Goal: Task Accomplishment & Management: Manage account settings

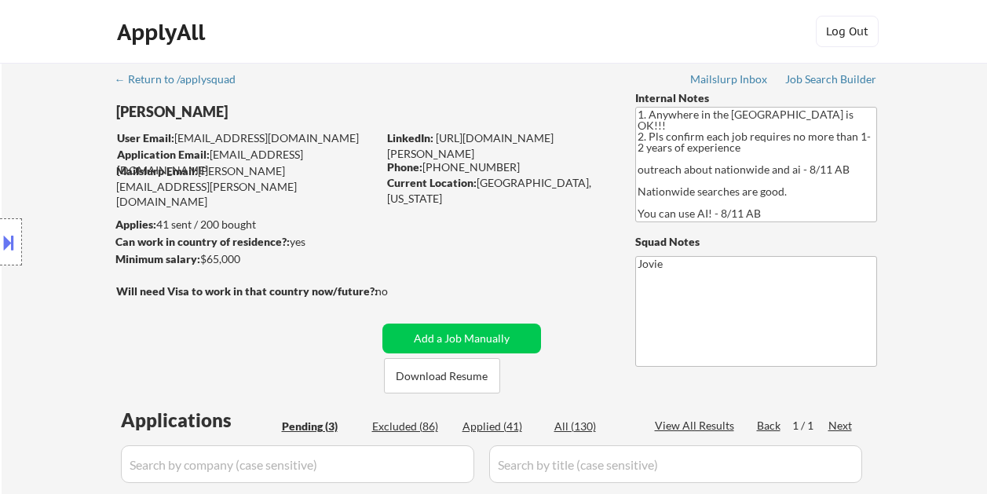
select select ""pending""
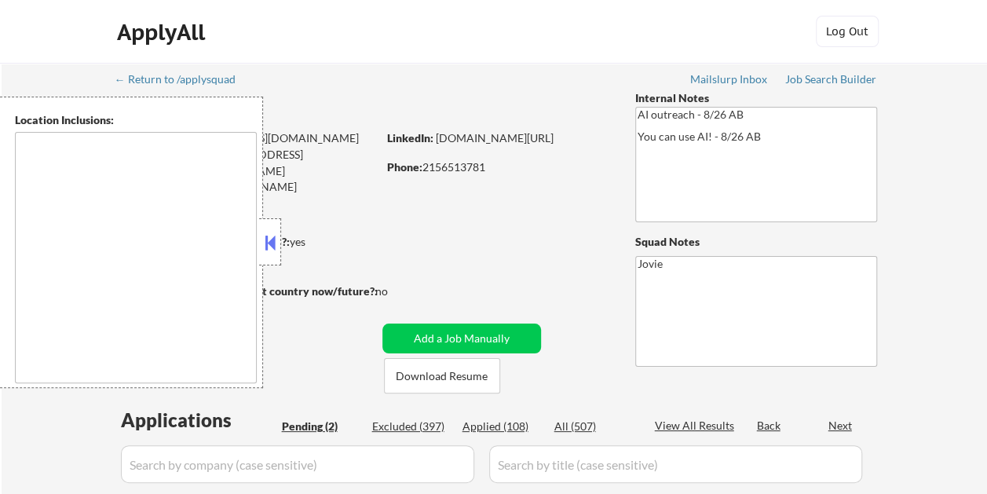
select select ""pending""
type textarea "Dallas, TX University Park, TX Highland Park, TX Irving, TX Mesquite, TX Garlan…"
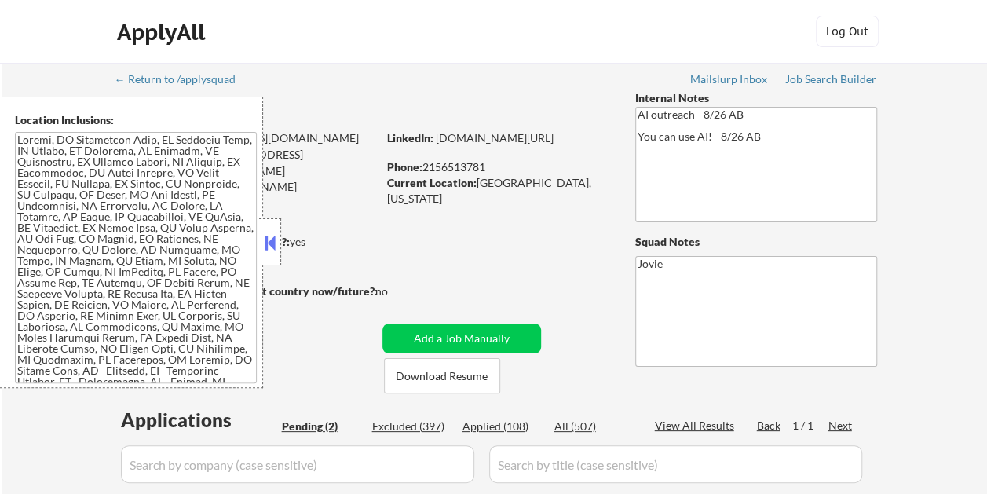
click at [271, 242] on button at bounding box center [270, 243] width 17 height 24
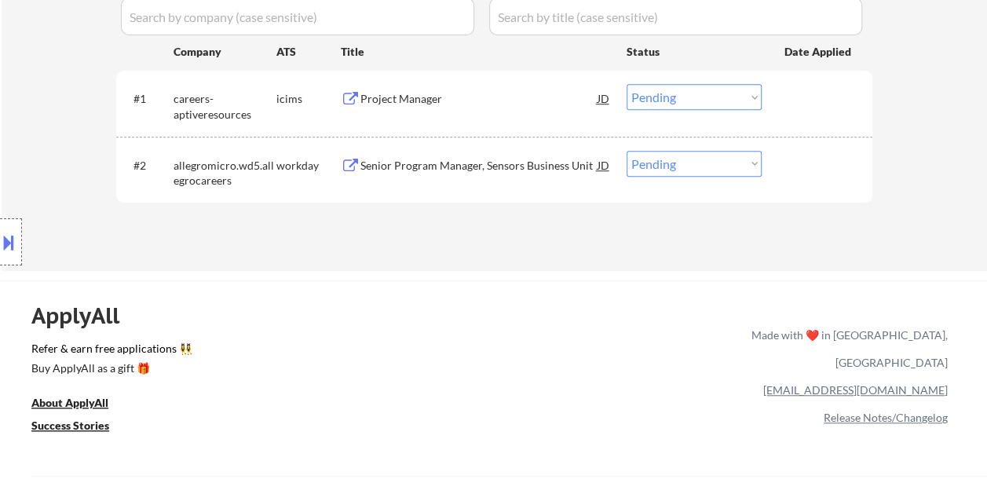
scroll to position [471, 0]
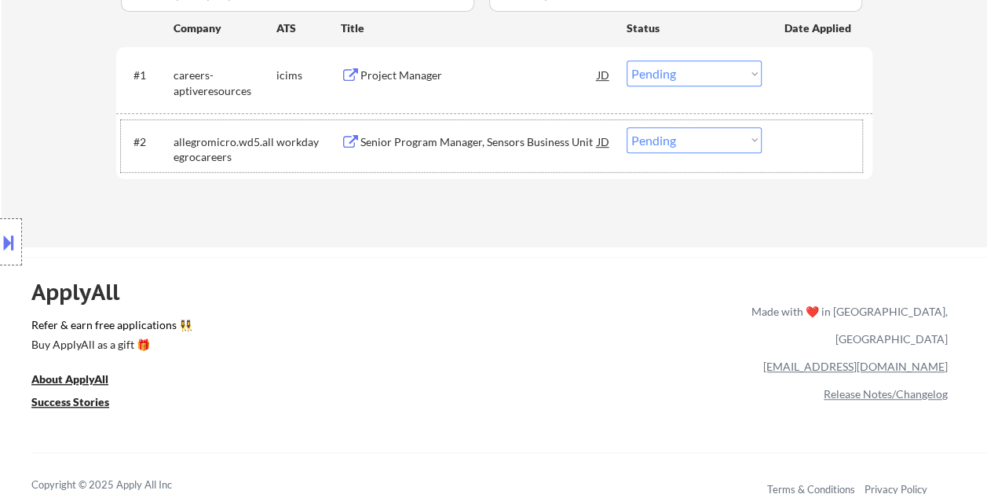
click at [811, 134] on div at bounding box center [819, 141] width 69 height 28
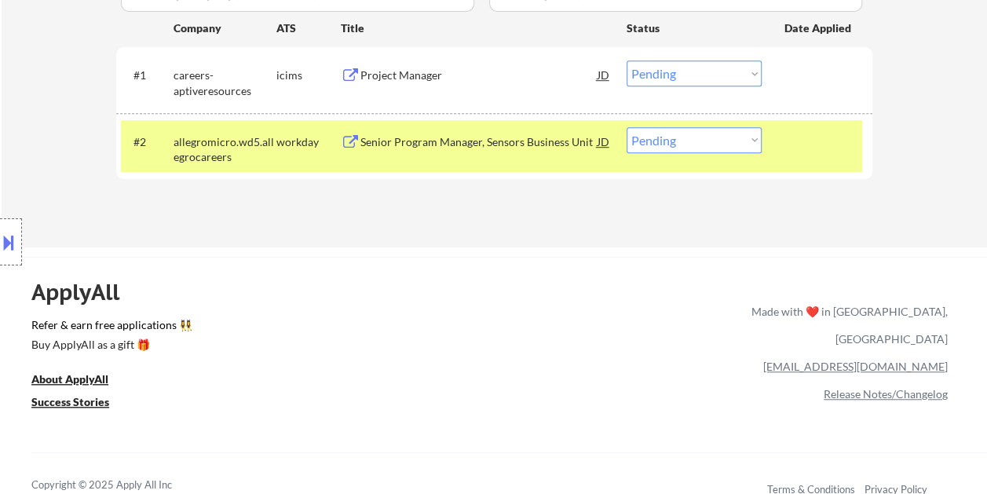
click at [546, 134] on div "Senior Program Manager, Sensors Business Unit" at bounding box center [479, 142] width 237 height 16
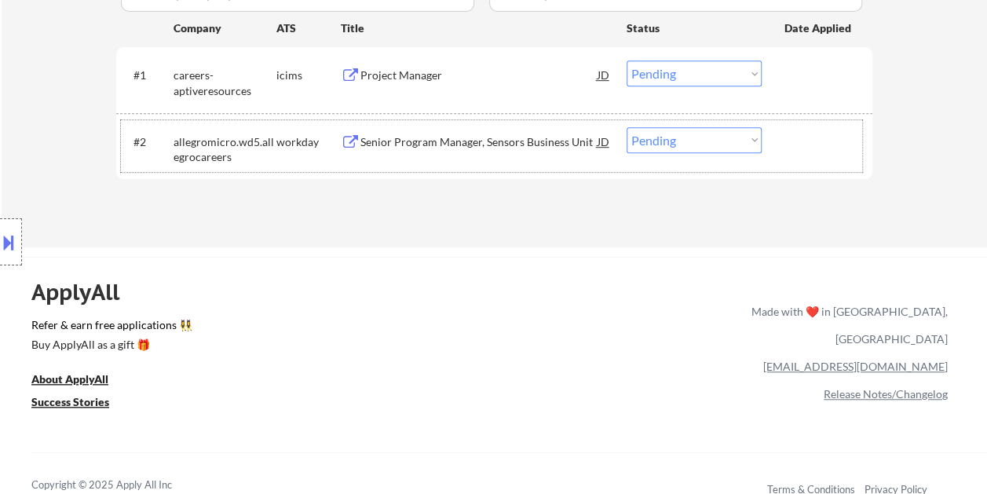
click at [805, 138] on div at bounding box center [819, 141] width 69 height 28
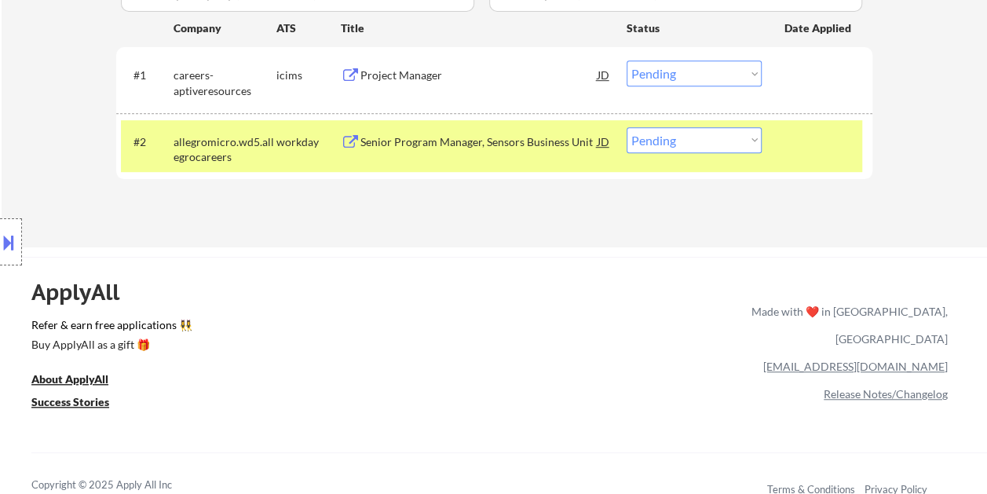
click at [754, 135] on select "Choose an option... Pending Applied Excluded (Questions) Excluded (Expired) Exc…" at bounding box center [694, 140] width 135 height 26
select select ""applied""
click at [627, 127] on select "Choose an option... Pending Applied Excluded (Questions) Excluded (Expired) Exc…" at bounding box center [694, 140] width 135 height 26
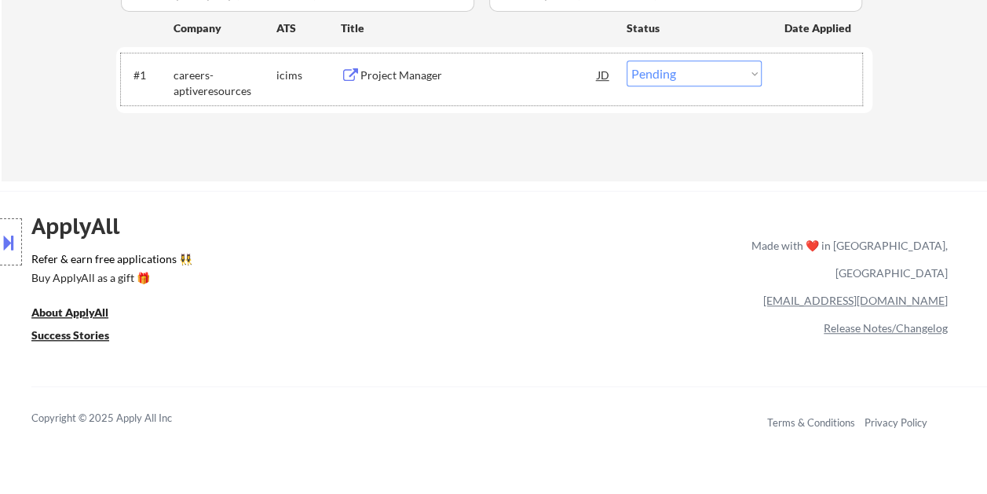
click at [788, 79] on div at bounding box center [819, 74] width 69 height 28
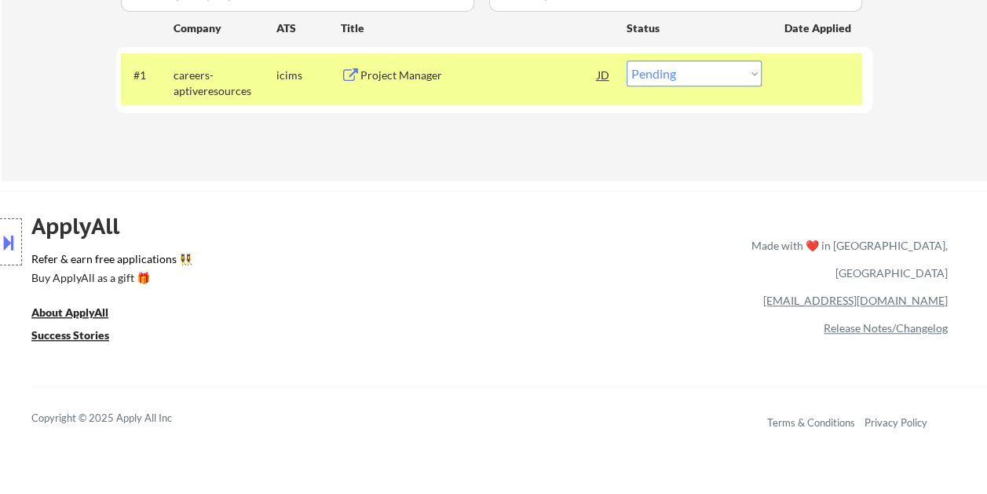
click at [558, 91] on div "#1 careers-aptiveresources icims Project Manager JD Choose an option... Pending…" at bounding box center [491, 79] width 741 height 52
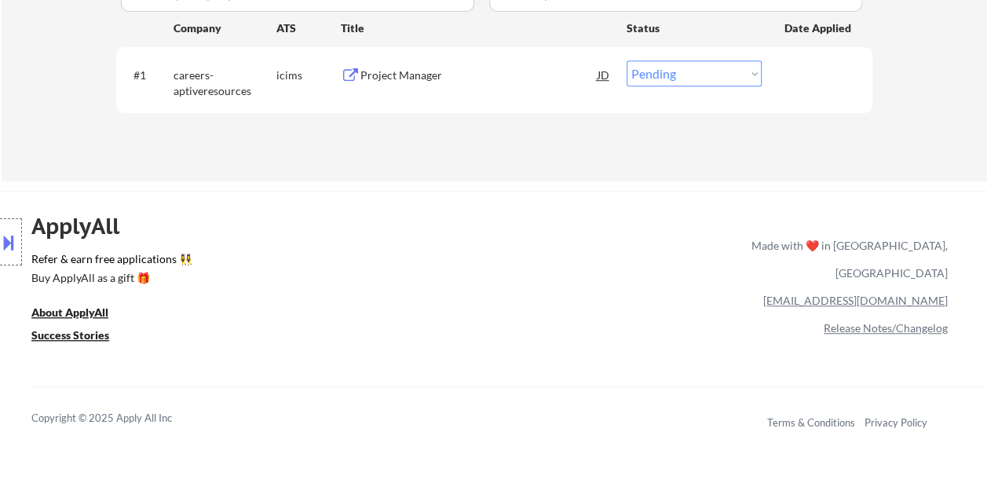
click at [810, 67] on div at bounding box center [819, 74] width 69 height 28
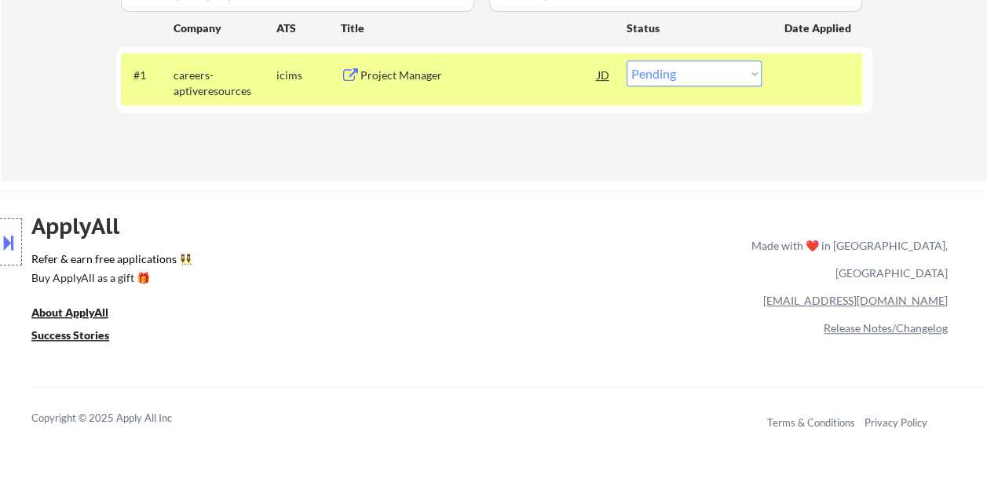
click at [553, 77] on div "Project Manager" at bounding box center [479, 76] width 237 height 16
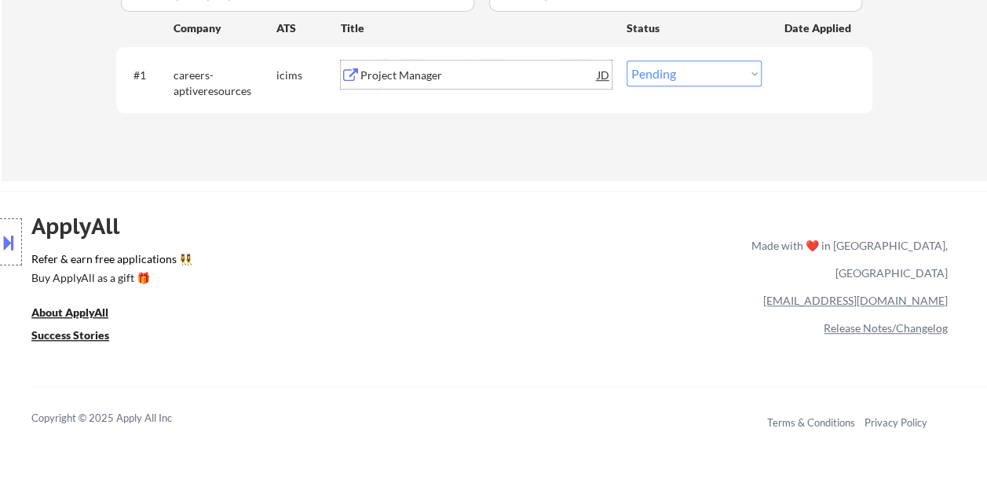
click at [774, 74] on div "#1 careers-aptiveresources icims Project Manager JD Choose an option... Pending…" at bounding box center [491, 79] width 741 height 52
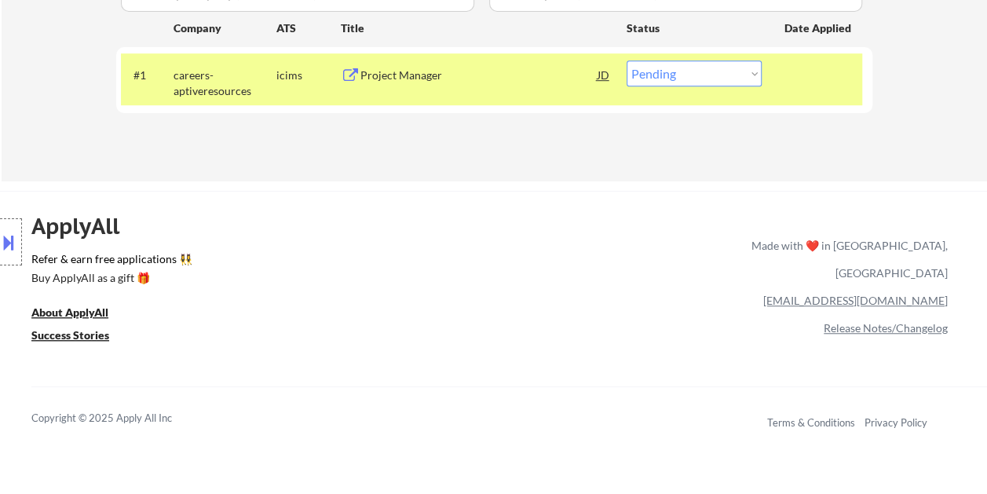
click at [747, 74] on select "Choose an option... Pending Applied Excluded (Questions) Excluded (Expired) Exc…" at bounding box center [694, 73] width 135 height 26
select select ""applied""
click at [627, 60] on select "Choose an option... Pending Applied Excluded (Questions) Excluded (Expired) Exc…" at bounding box center [694, 73] width 135 height 26
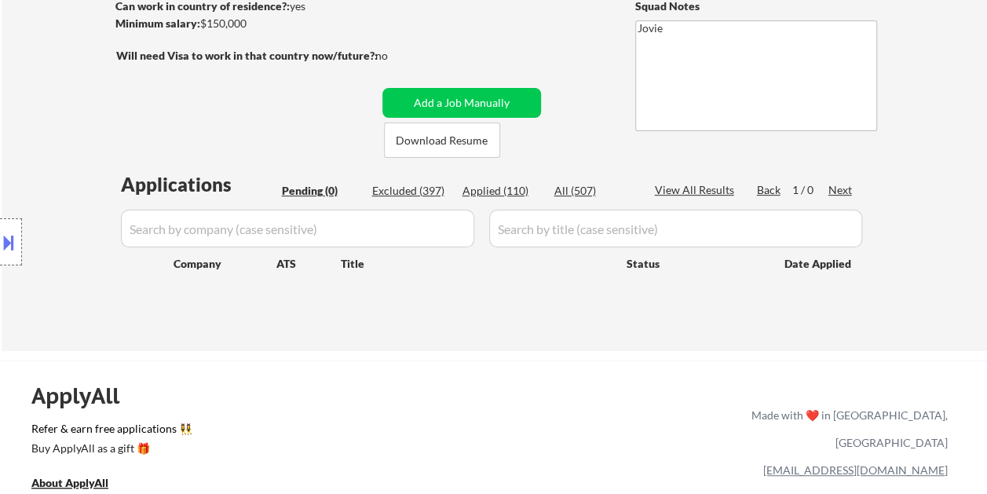
scroll to position [79, 0]
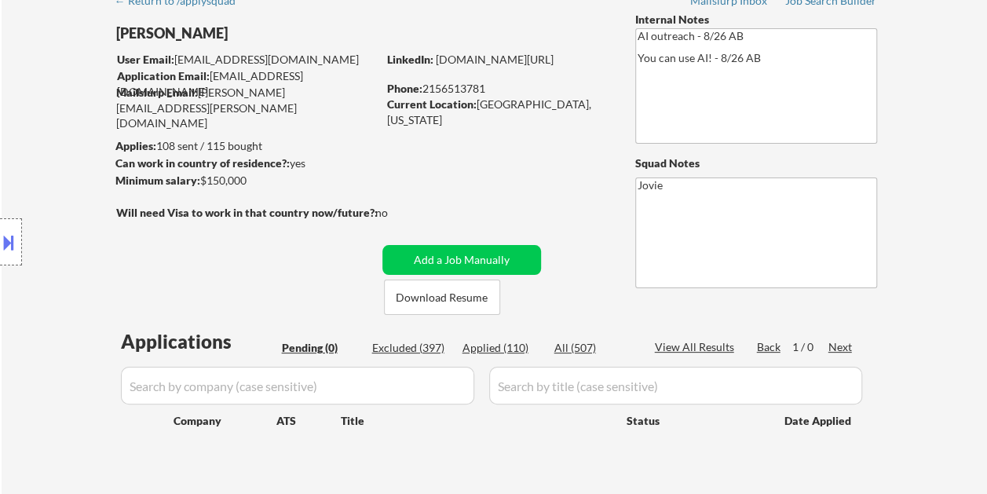
click at [499, 351] on div "Applied (110)" at bounding box center [502, 348] width 79 height 16
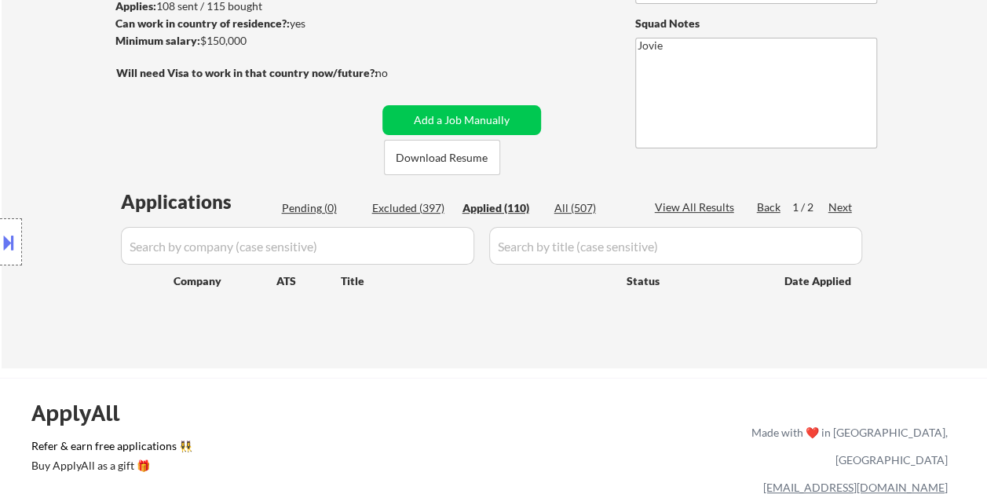
scroll to position [314, 0]
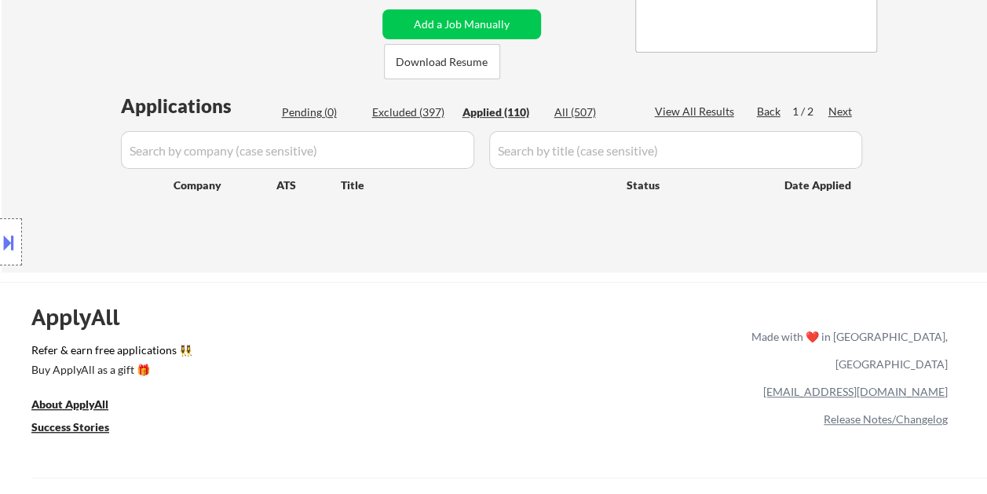
select select ""applied""
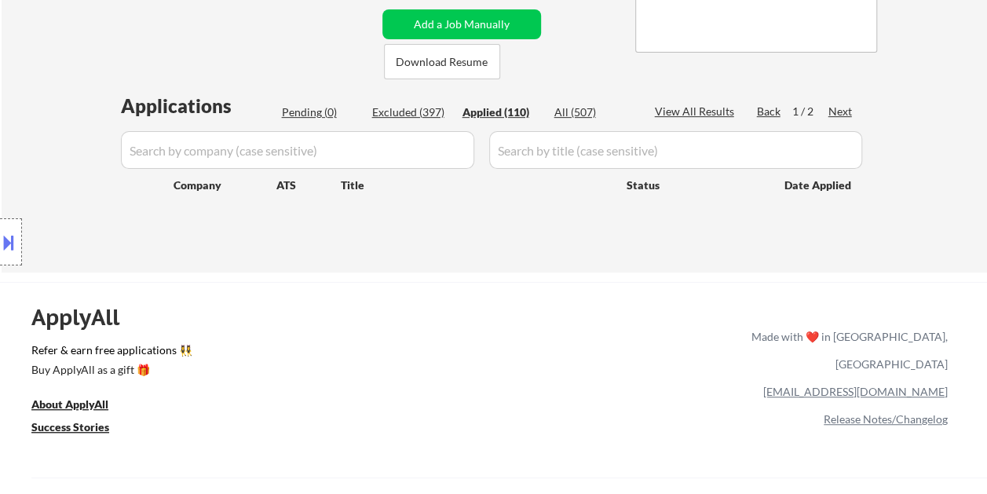
select select ""applied""
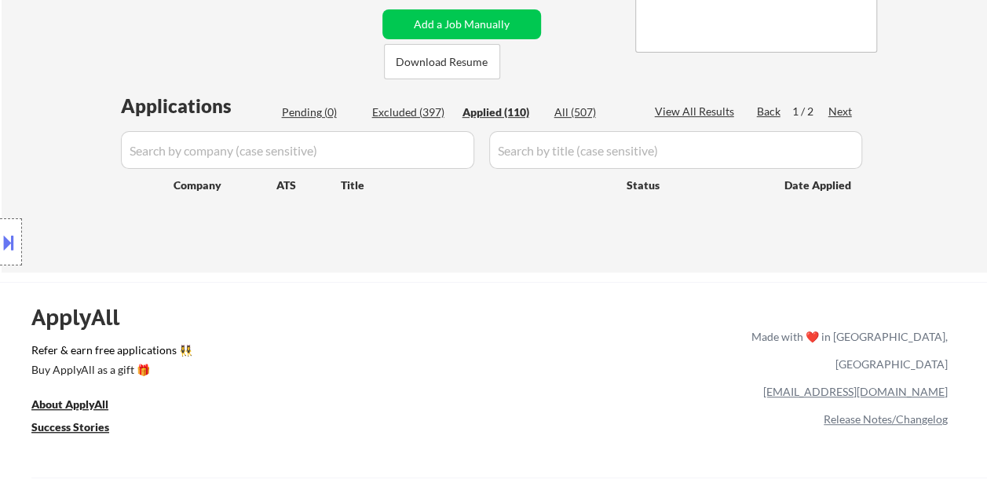
select select ""applied""
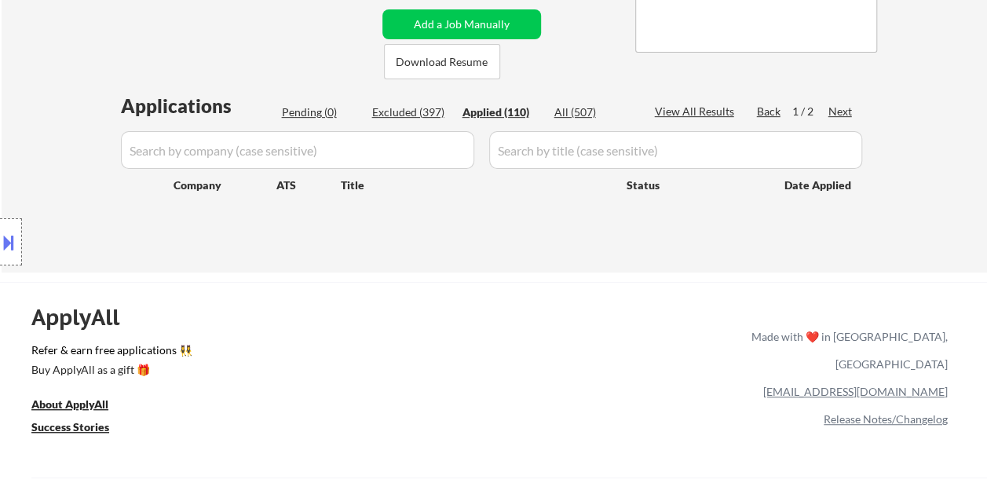
select select ""applied""
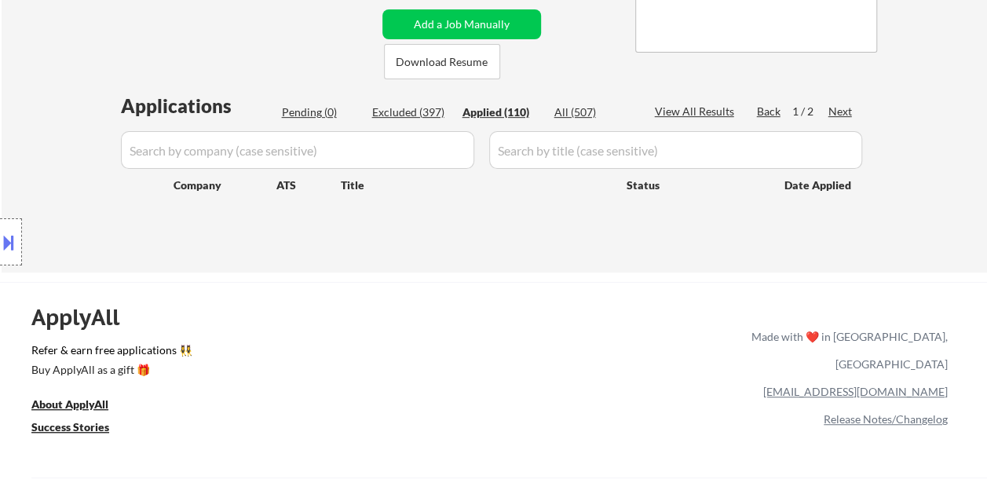
select select ""applied""
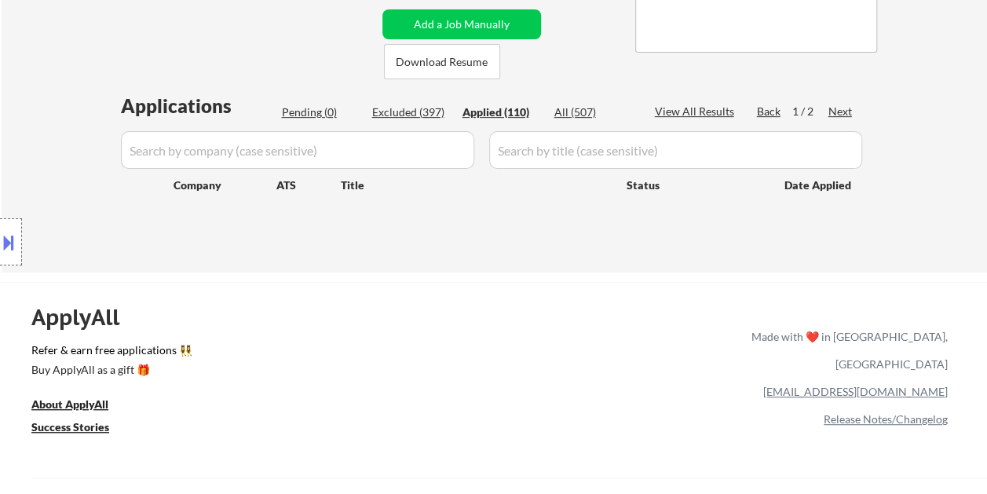
select select ""applied""
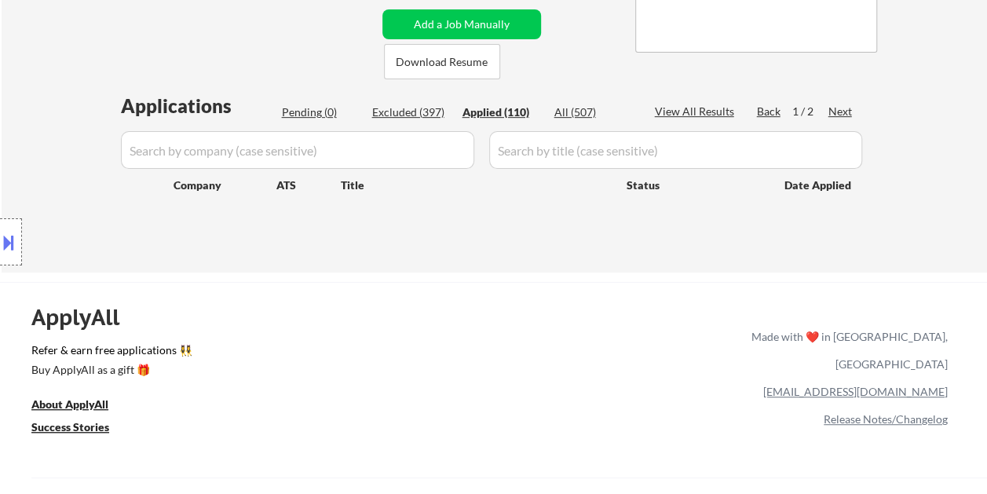
select select ""applied""
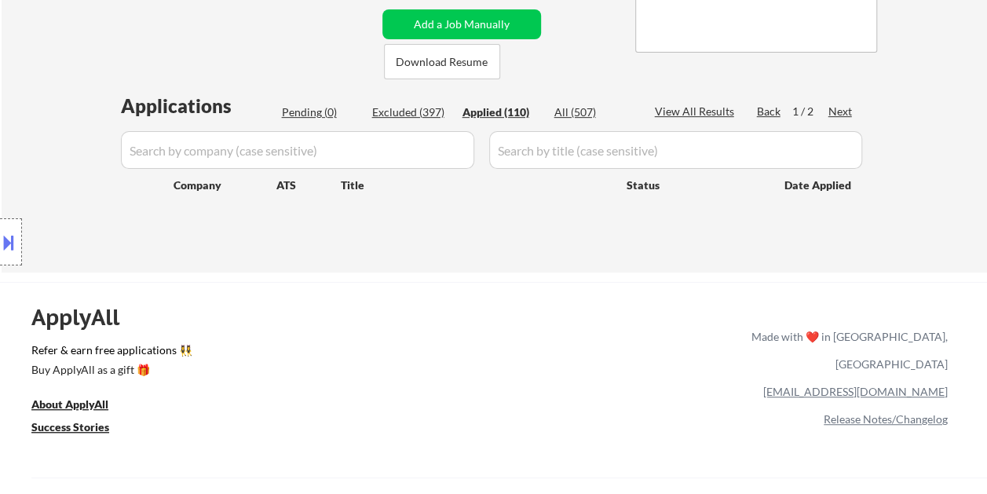
select select ""applied""
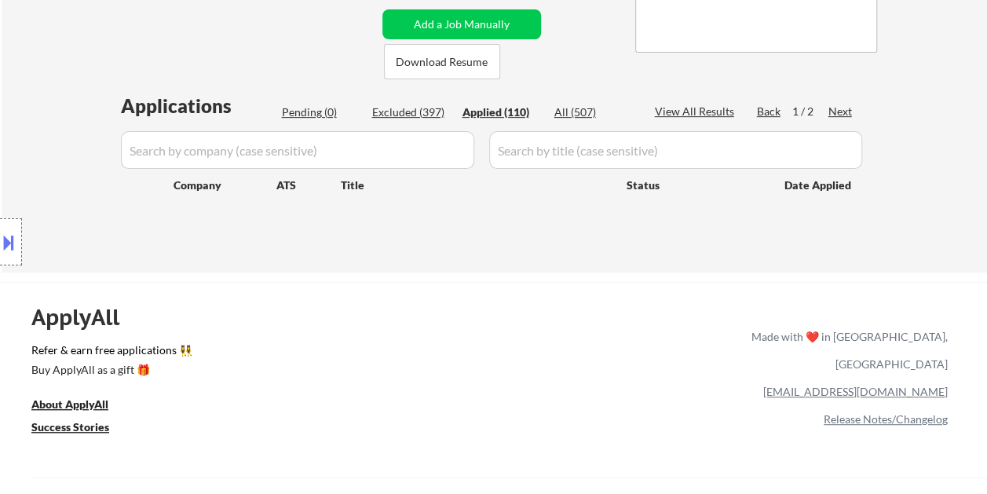
select select ""applied""
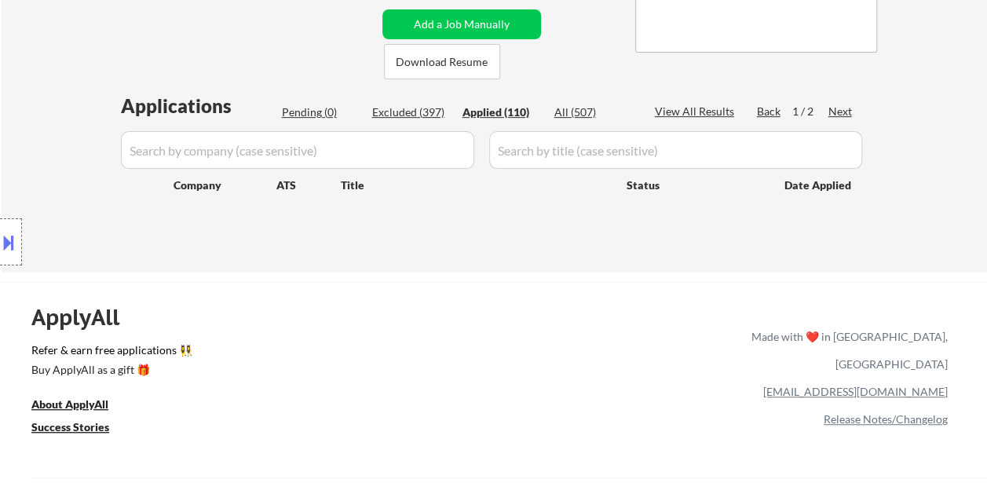
select select ""applied""
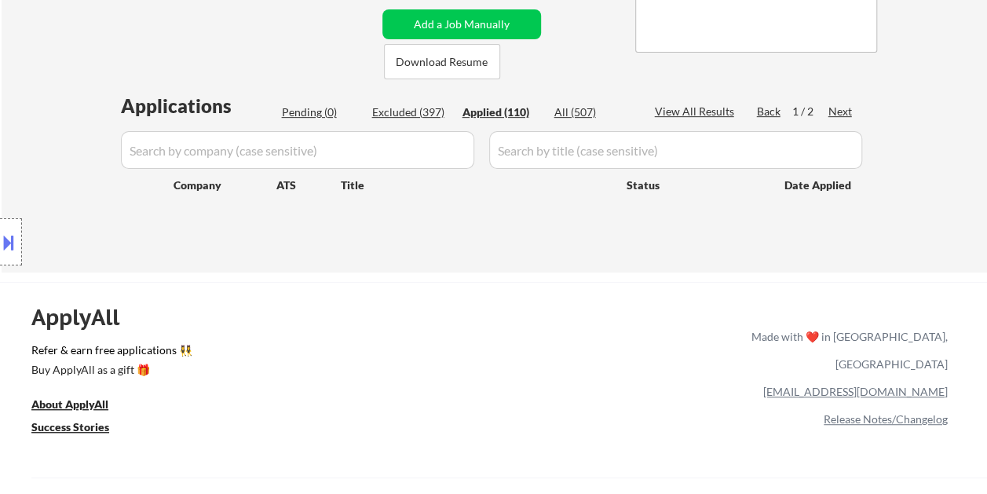
select select ""applied""
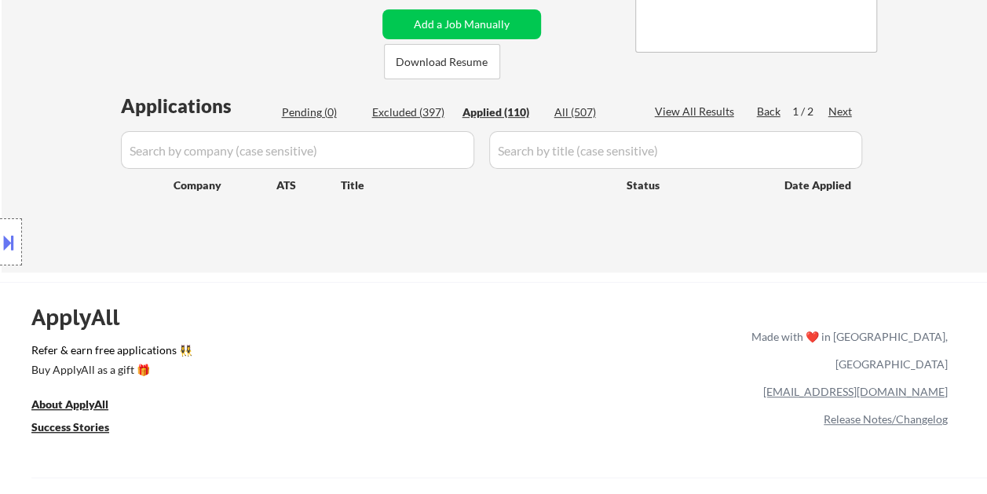
select select ""applied""
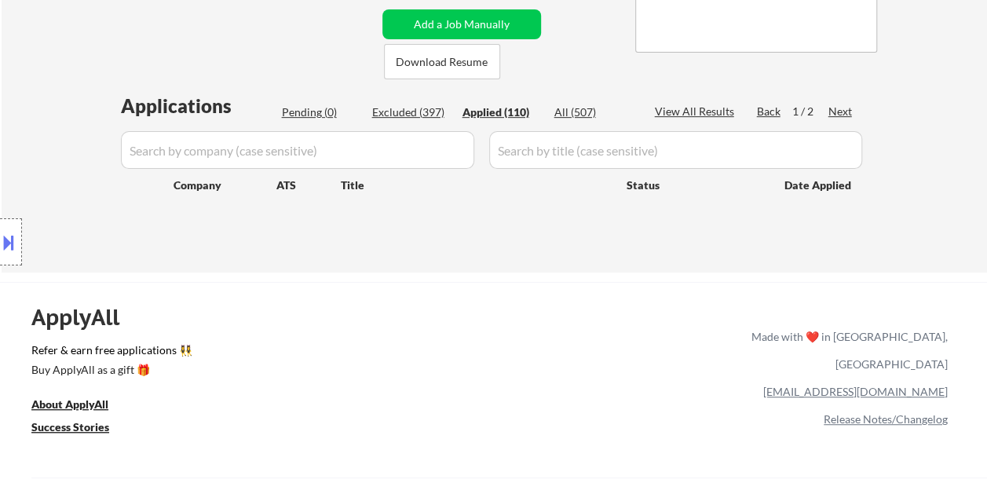
select select ""applied""
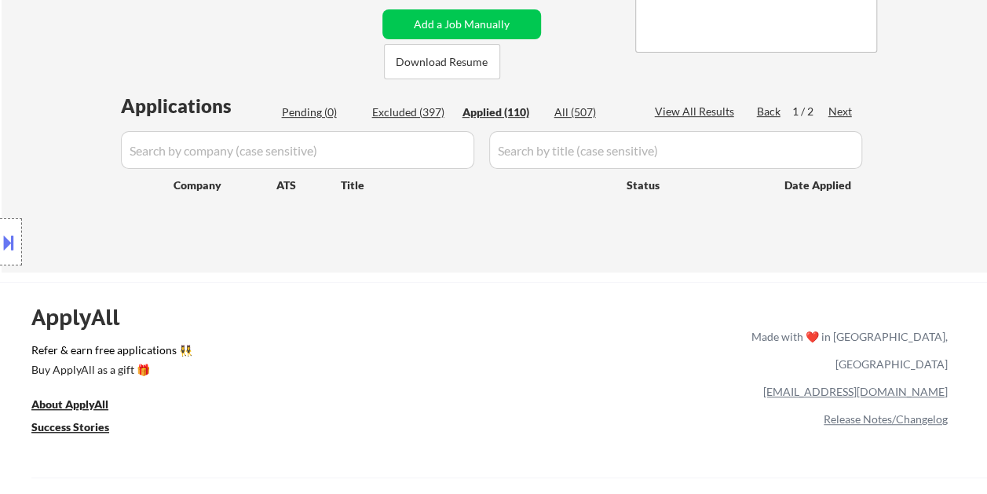
select select ""applied""
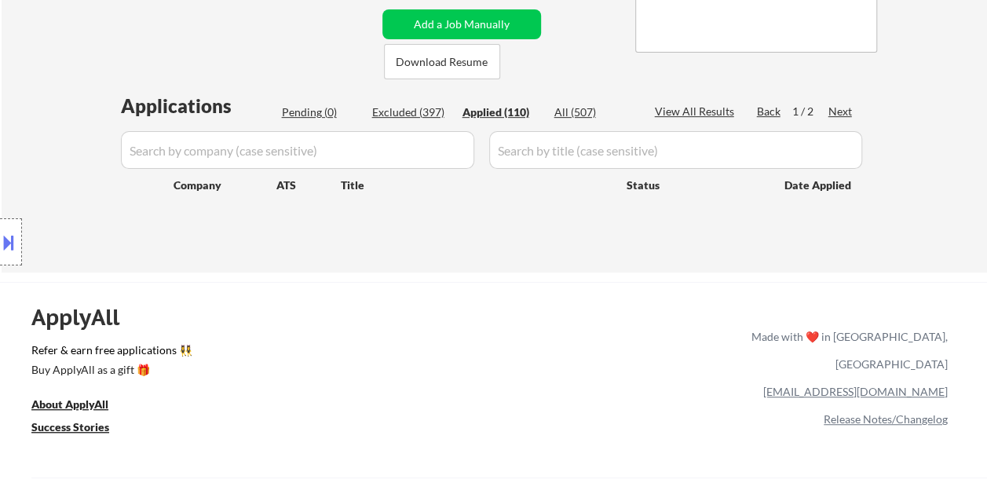
select select ""applied""
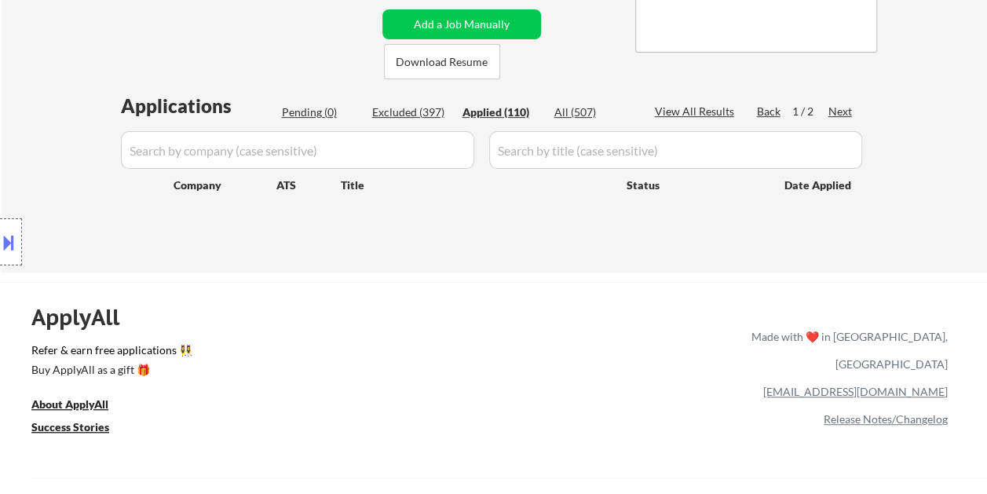
select select ""applied""
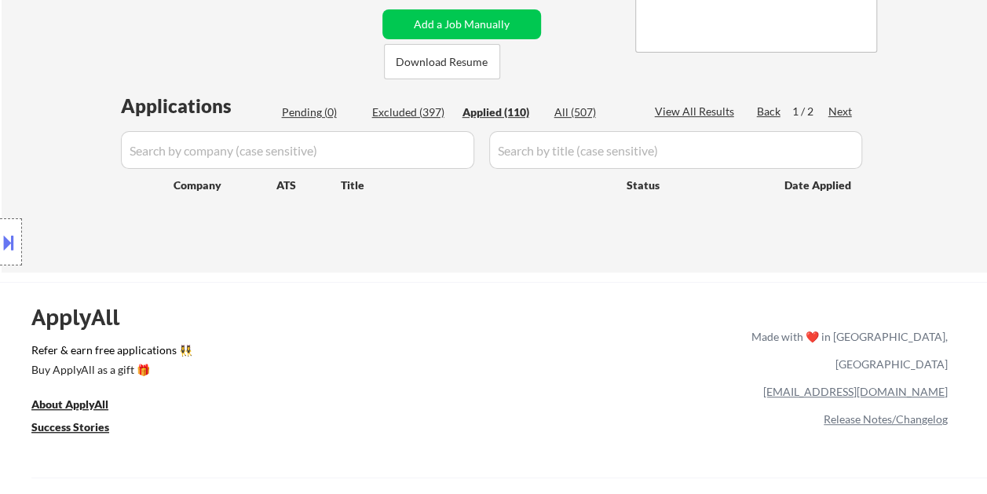
select select ""applied""
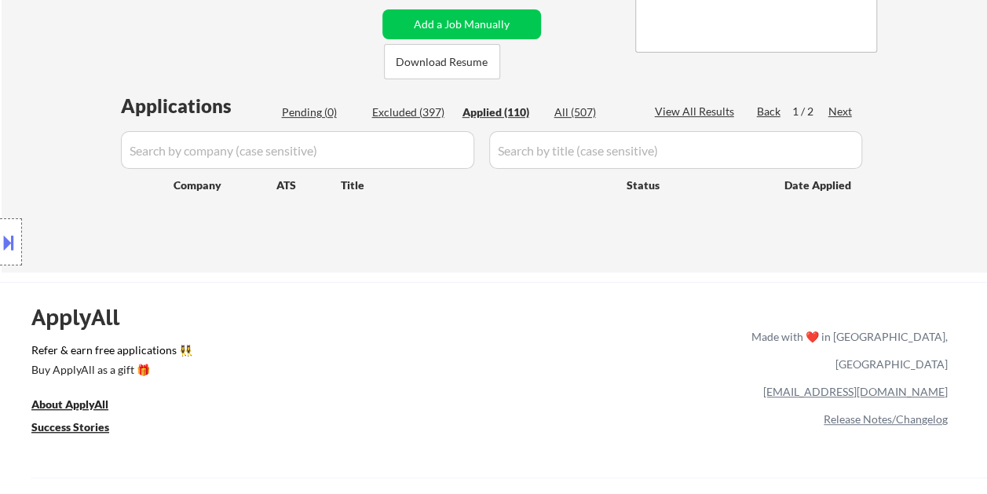
select select ""applied""
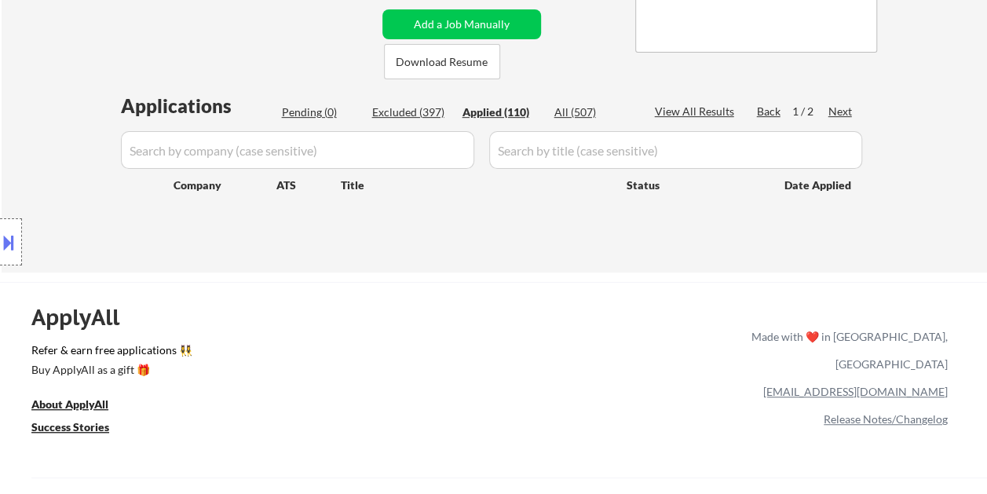
select select ""applied""
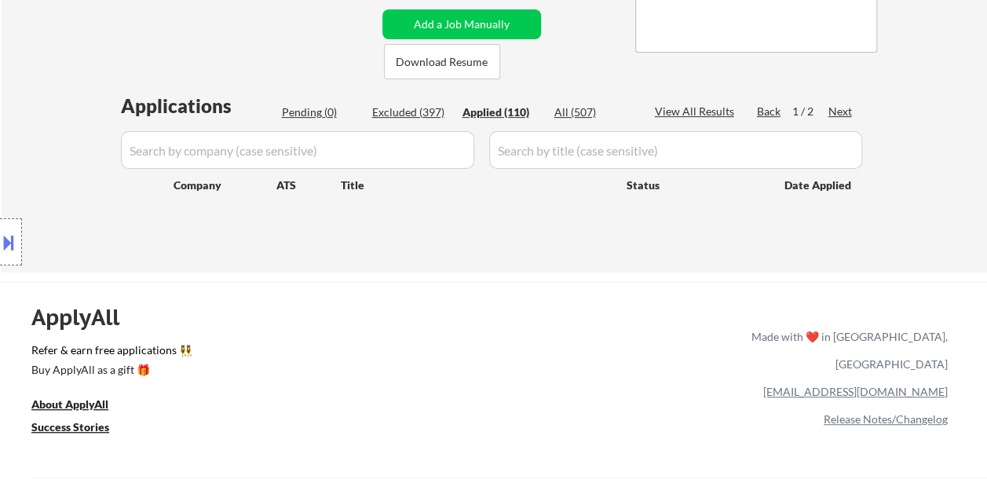
select select ""applied""
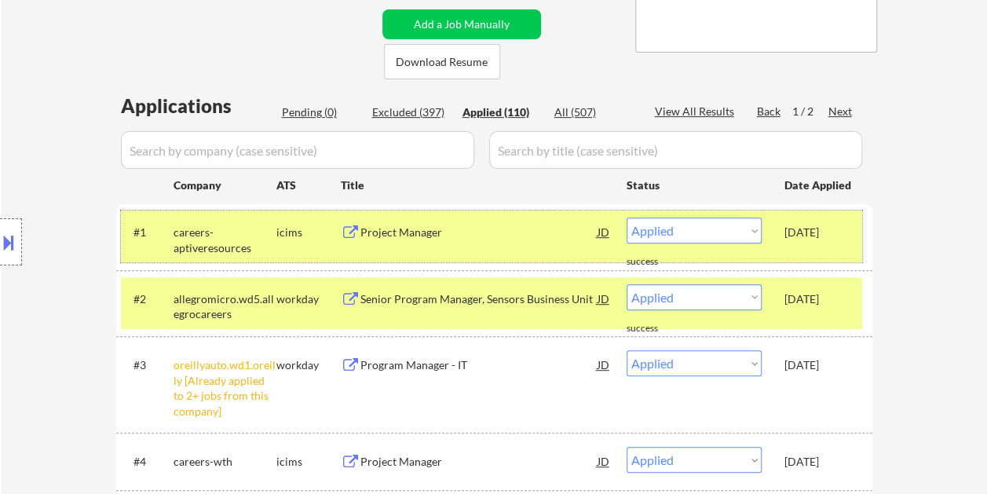
click at [788, 221] on div "Sep 12, 2025" at bounding box center [819, 232] width 69 height 28
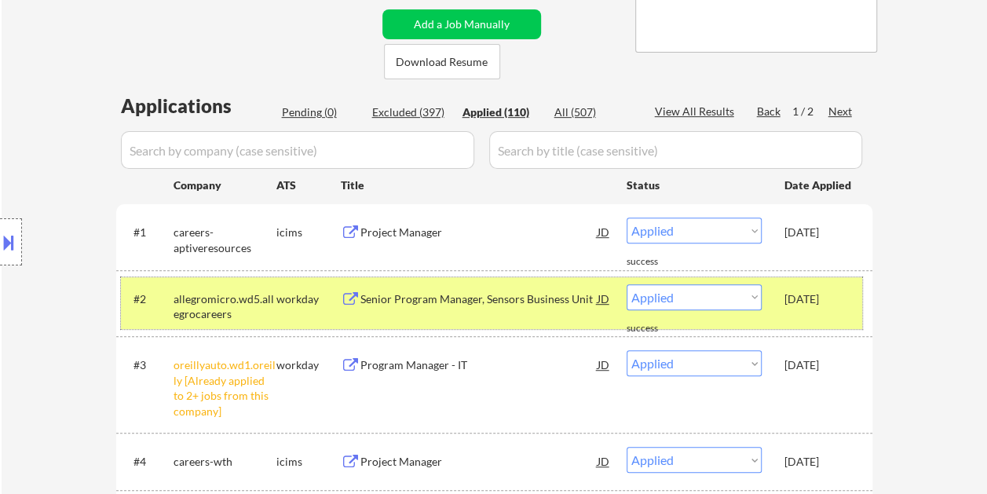
click at [800, 304] on div "Sep 12, 2025" at bounding box center [819, 299] width 69 height 16
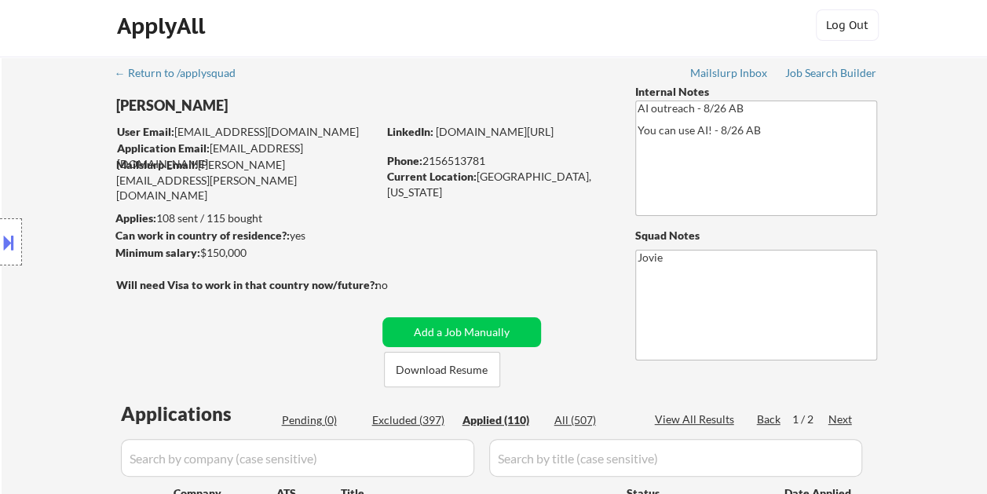
scroll to position [0, 0]
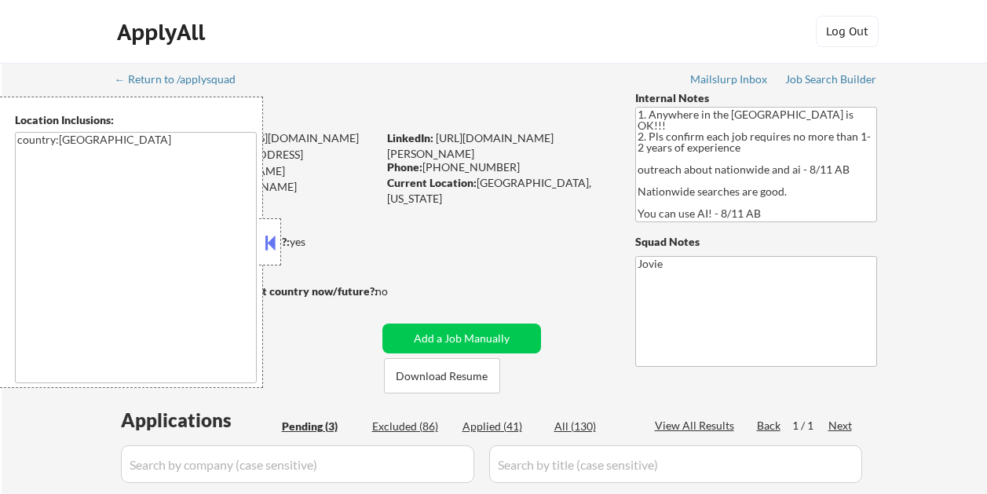
select select ""pending""
click at [272, 239] on button at bounding box center [270, 243] width 17 height 24
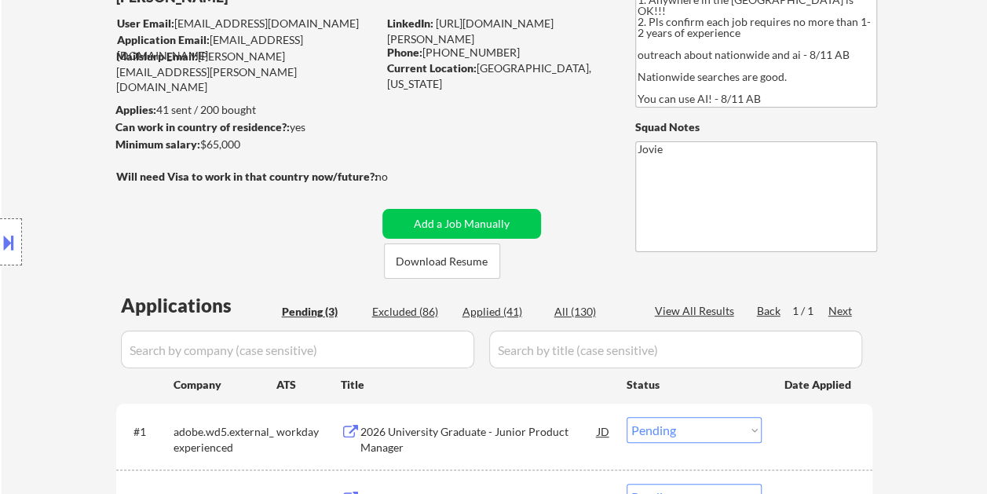
scroll to position [393, 0]
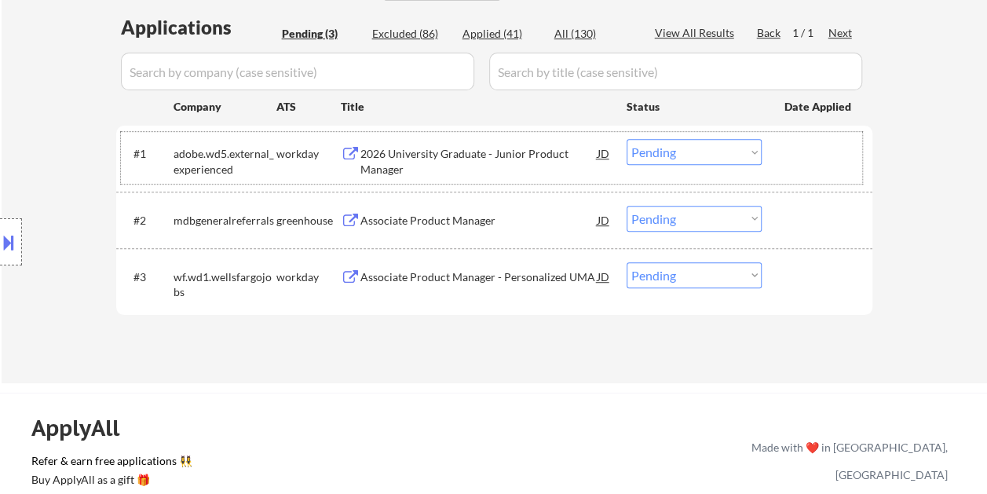
click at [822, 157] on div at bounding box center [819, 153] width 69 height 28
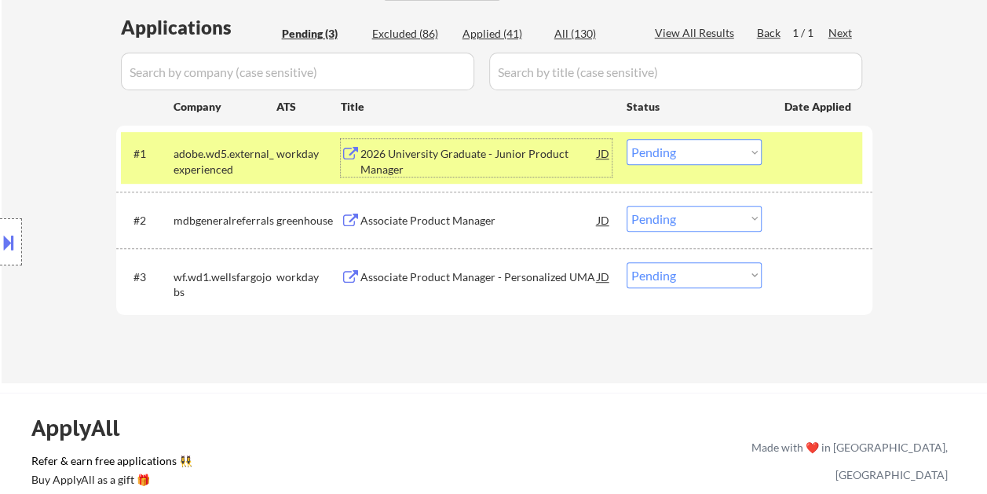
click at [562, 149] on div "2026 University Graduate - Junior Product Manager" at bounding box center [479, 161] width 237 height 31
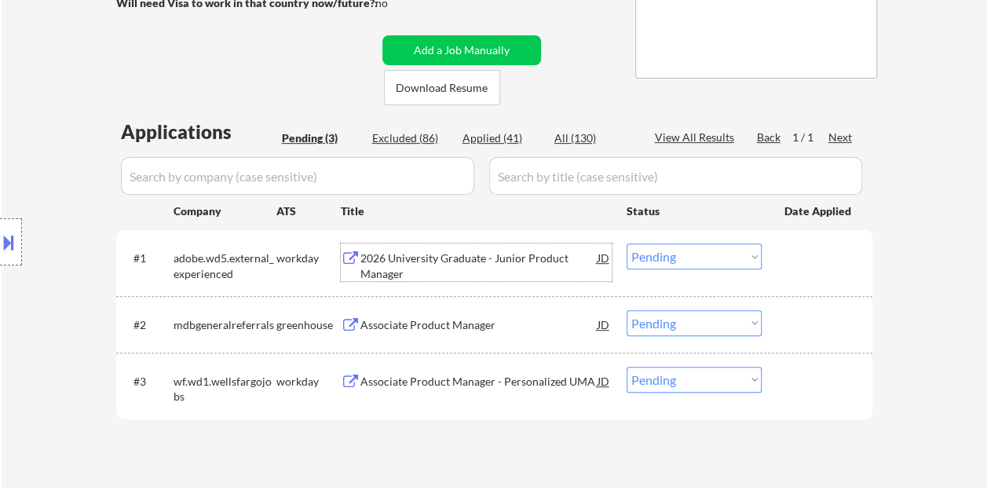
scroll to position [236, 0]
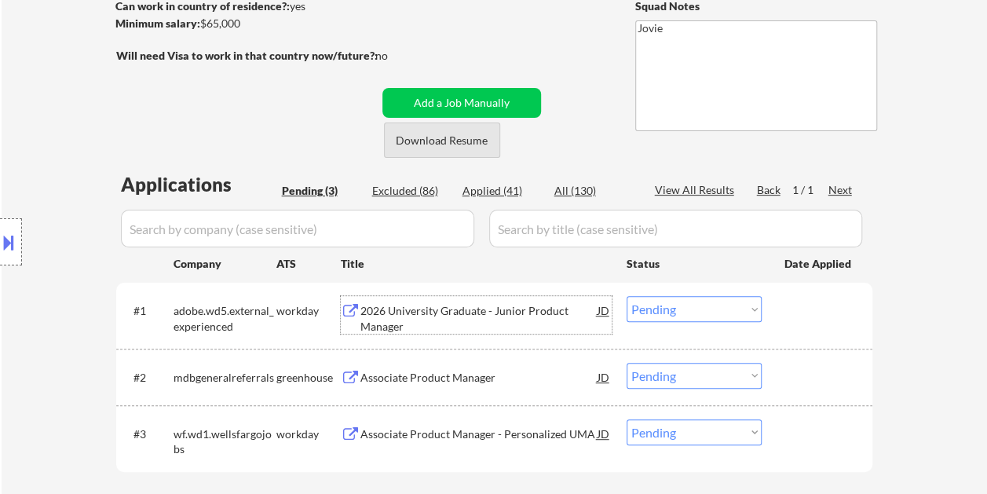
click at [464, 138] on button "Download Resume" at bounding box center [442, 140] width 116 height 35
drag, startPoint x: 599, startPoint y: 24, endPoint x: 561, endPoint y: 21, distance: 38.6
click at [599, 24] on div "← Return to /applysquad Mailslurp Inbox Job Search Builder Michael Flaim User E…" at bounding box center [495, 177] width 784 height 701
click at [777, 305] on div "#1 adobe.wd5.external_experienced workday 2026 University Graduate - Junior Pro…" at bounding box center [491, 315] width 741 height 52
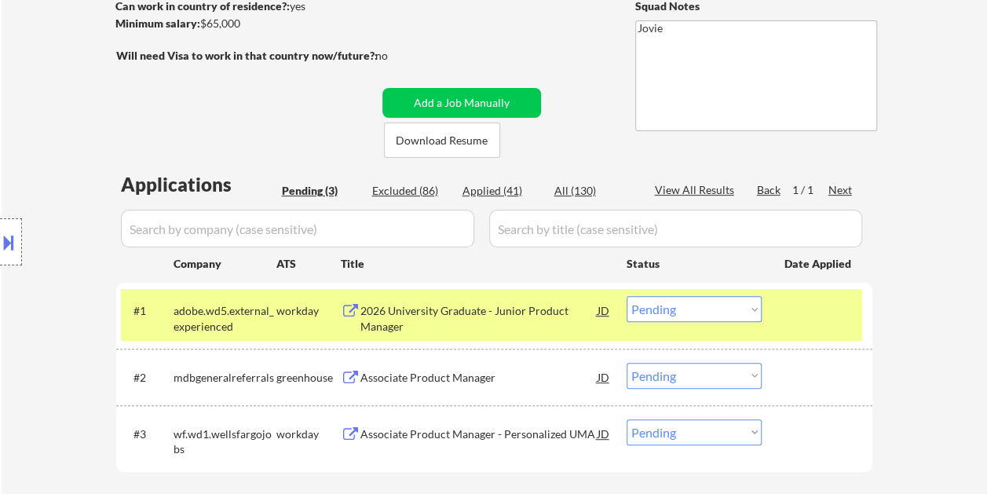
click at [756, 308] on select "Choose an option... Pending Applied Excluded (Questions) Excluded (Expired) Exc…" at bounding box center [694, 309] width 135 height 26
click at [627, 296] on select "Choose an option... Pending Applied Excluded (Questions) Excluded (Expired) Exc…" at bounding box center [694, 309] width 135 height 26
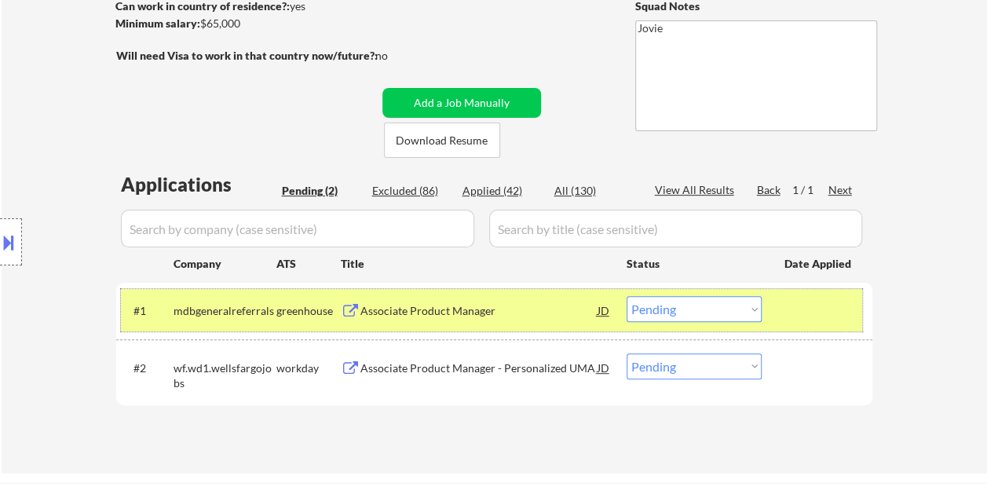
click at [808, 317] on div at bounding box center [819, 310] width 69 height 28
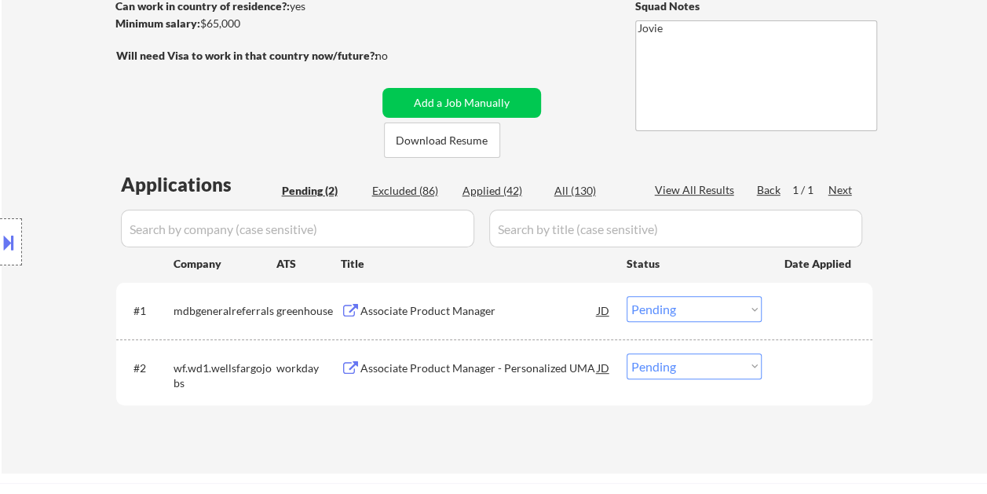
click at [792, 294] on div "#1 mdbgeneralreferrals greenhouse Associate Product Manager JD Choose an option…" at bounding box center [491, 310] width 741 height 42
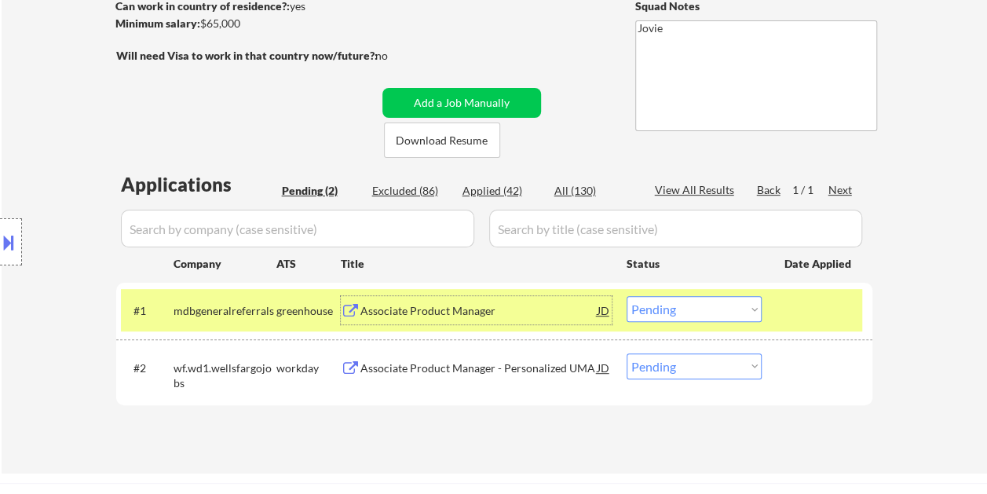
click at [551, 297] on div "Associate Product Manager" at bounding box center [479, 310] width 237 height 28
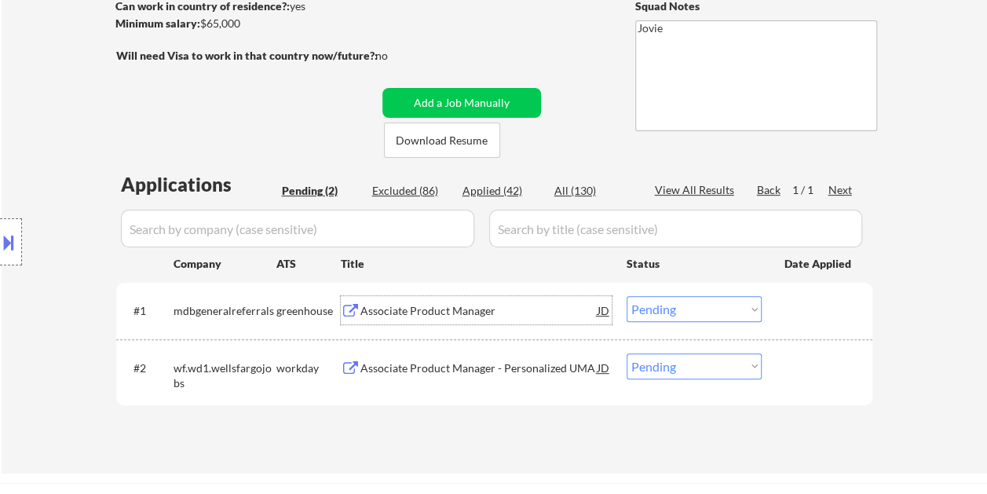
click at [800, 314] on div at bounding box center [819, 310] width 69 height 28
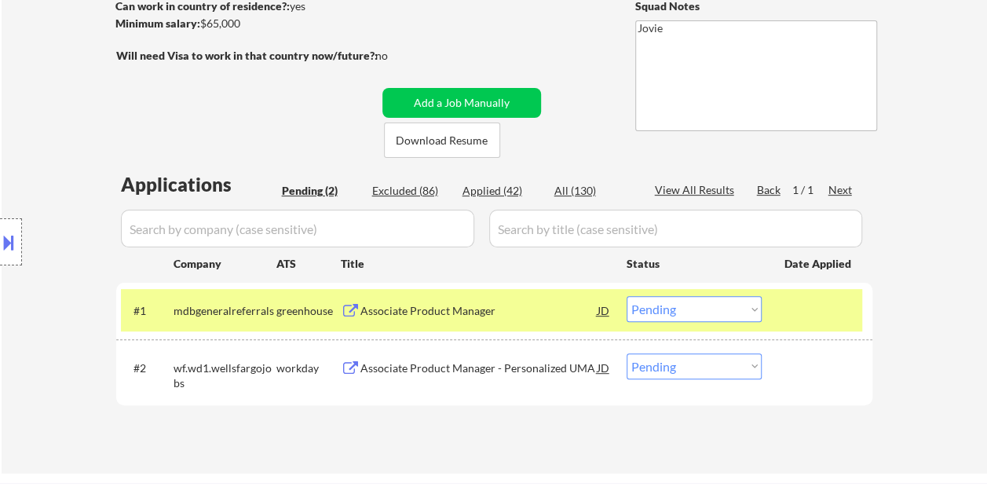
click at [727, 313] on select "Choose an option... Pending Applied Excluded (Questions) Excluded (Expired) Exc…" at bounding box center [694, 309] width 135 height 26
click at [627, 296] on select "Choose an option... Pending Applied Excluded (Questions) Excluded (Expired) Exc…" at bounding box center [694, 309] width 135 height 26
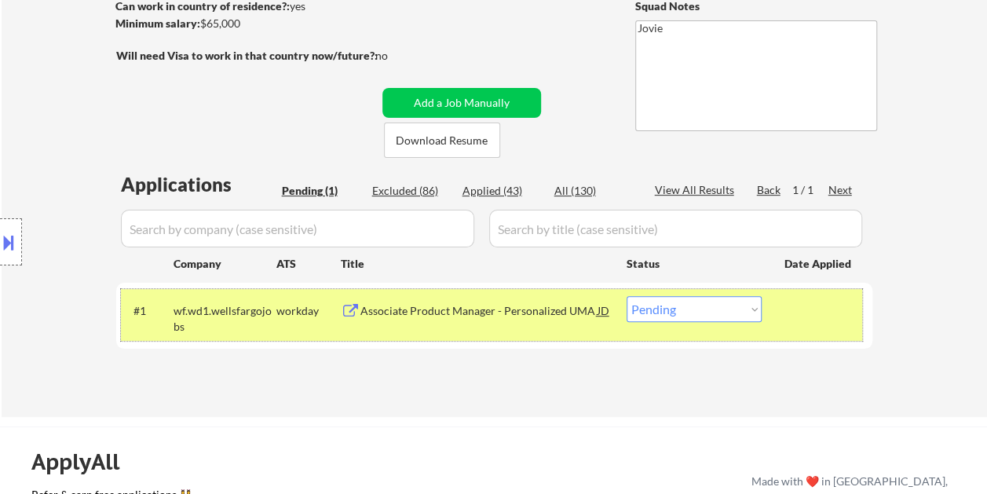
click at [804, 323] on div at bounding box center [819, 310] width 69 height 28
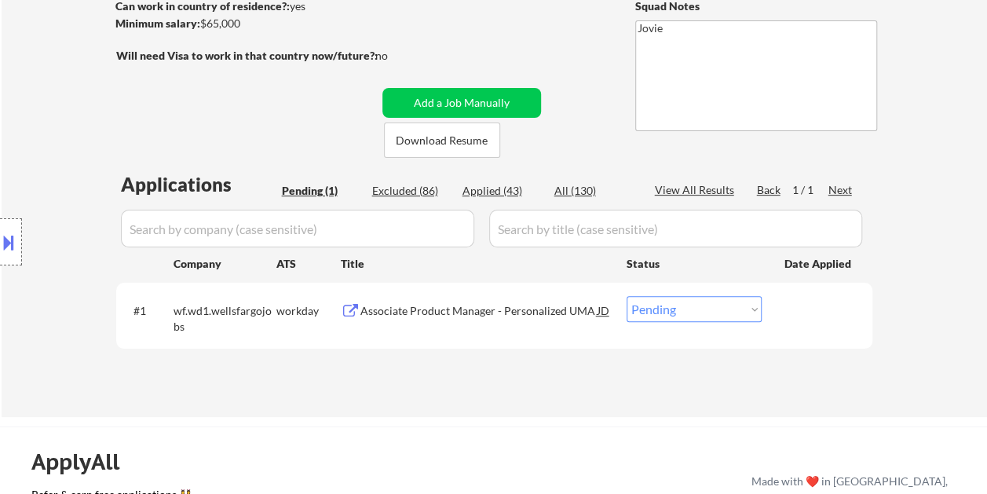
click at [843, 324] on div at bounding box center [819, 310] width 69 height 28
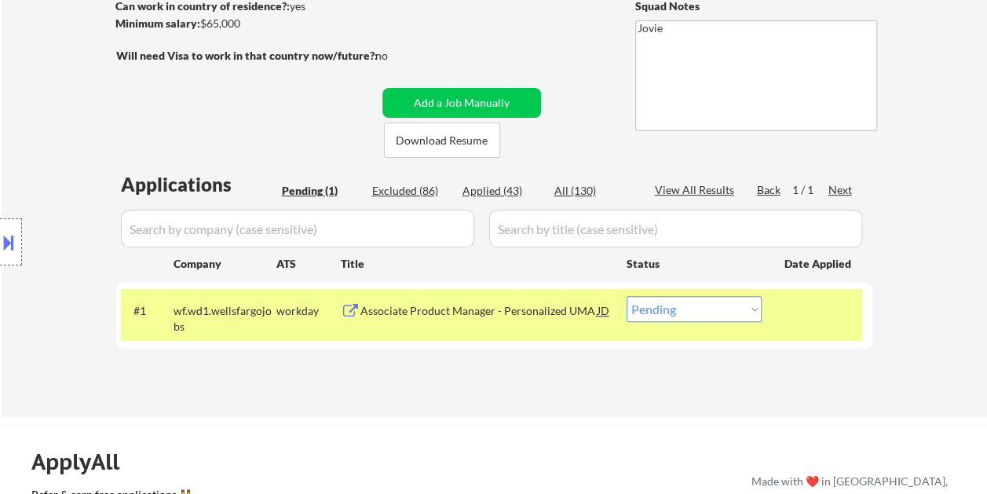
click at [569, 312] on div "Associate Product Manager - Personalized UMA" at bounding box center [479, 311] width 237 height 16
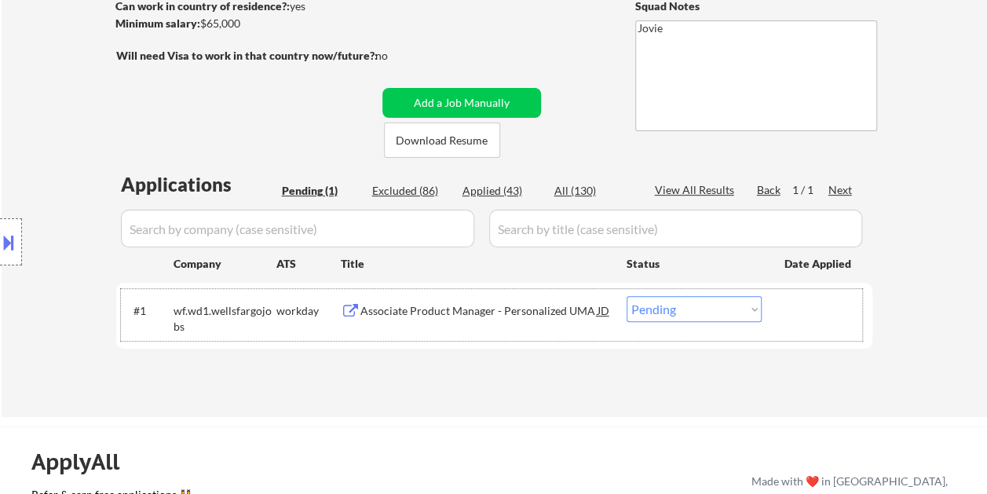
drag, startPoint x: 799, startPoint y: 325, endPoint x: 785, endPoint y: 326, distance: 13.4
click at [795, 325] on div "#1 wf.wd1.wellsfargojobs workday Associate Product Manager - Personalized UMA J…" at bounding box center [491, 315] width 741 height 52
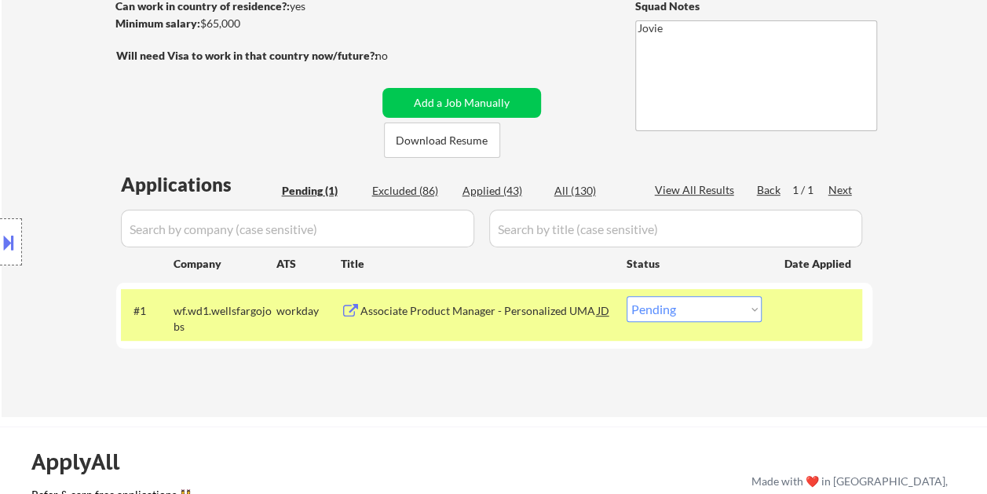
click at [750, 309] on select "Choose an option... Pending Applied Excluded (Questions) Excluded (Expired) Exc…" at bounding box center [694, 309] width 135 height 26
select select ""applied""
click at [627, 296] on select "Choose an option... Pending Applied Excluded (Questions) Excluded (Expired) Exc…" at bounding box center [694, 309] width 135 height 26
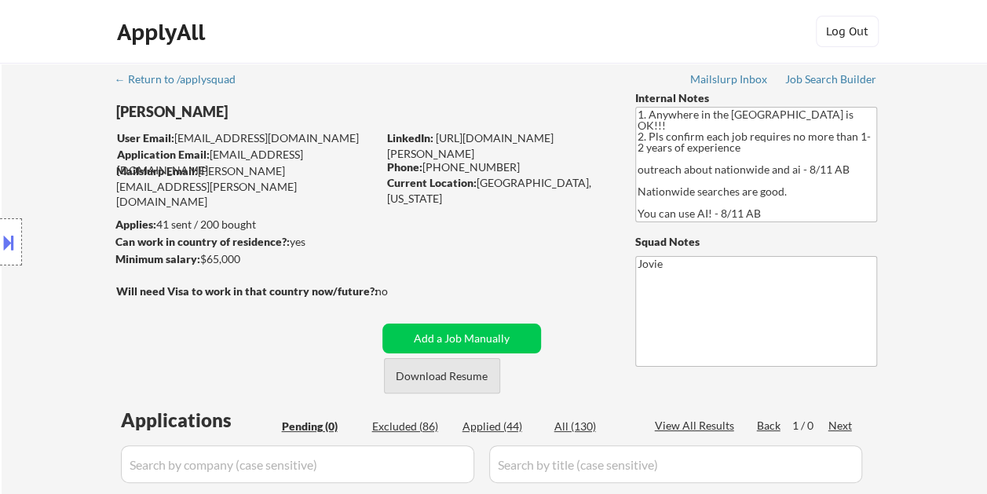
scroll to position [157, 0]
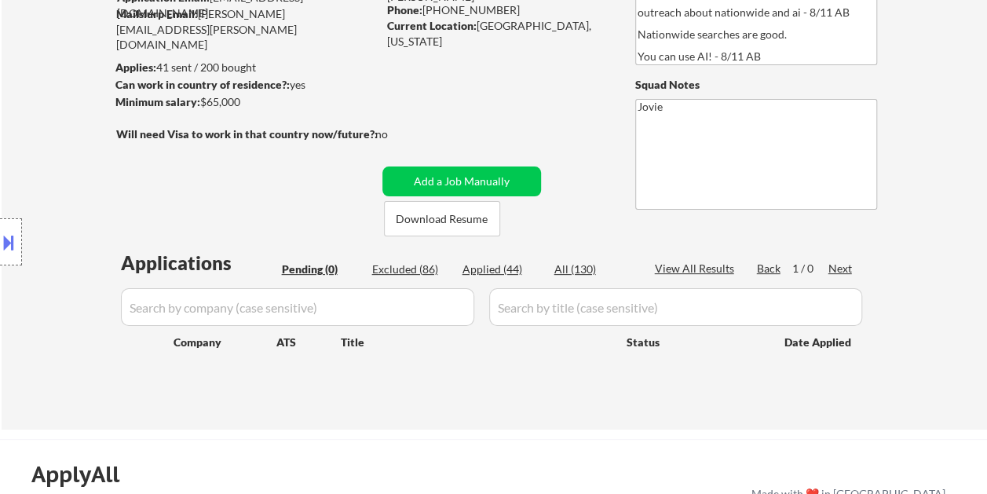
click at [505, 266] on div "Applied (44)" at bounding box center [502, 270] width 79 height 16
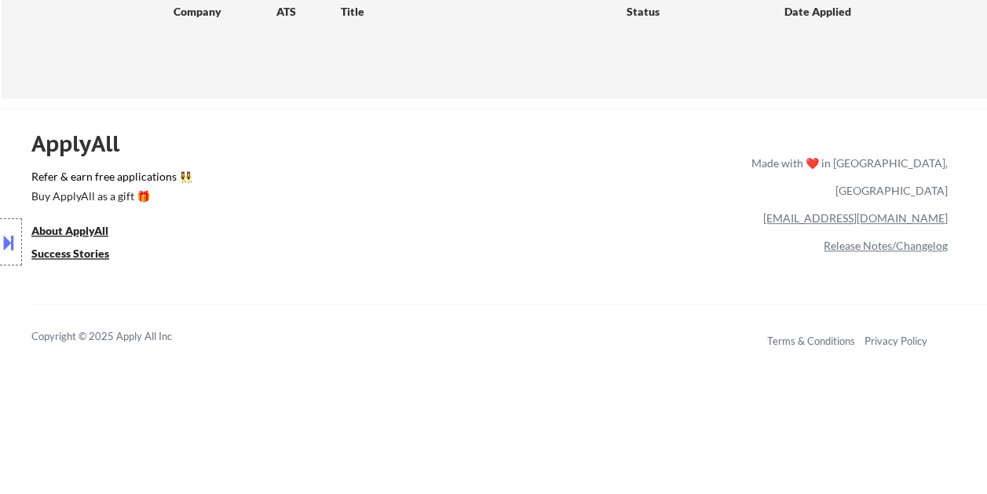
scroll to position [267, 0]
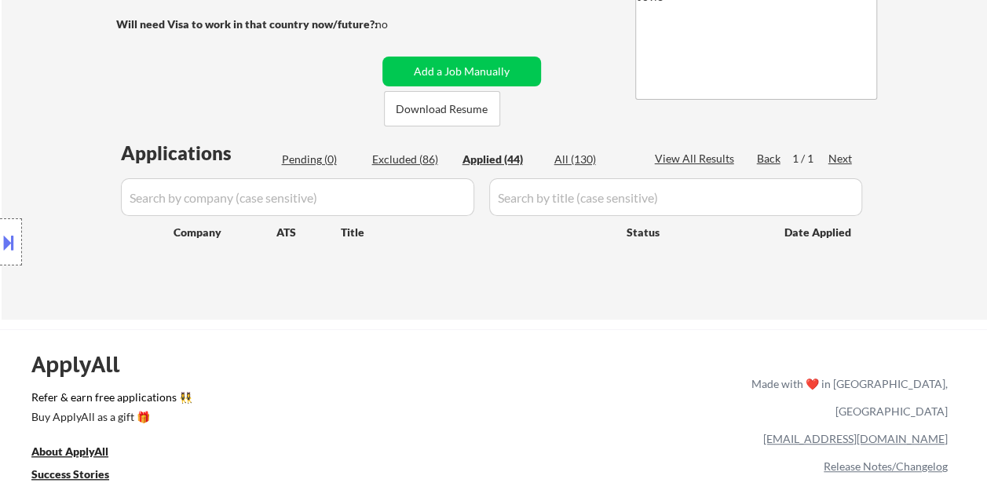
select select ""applied""
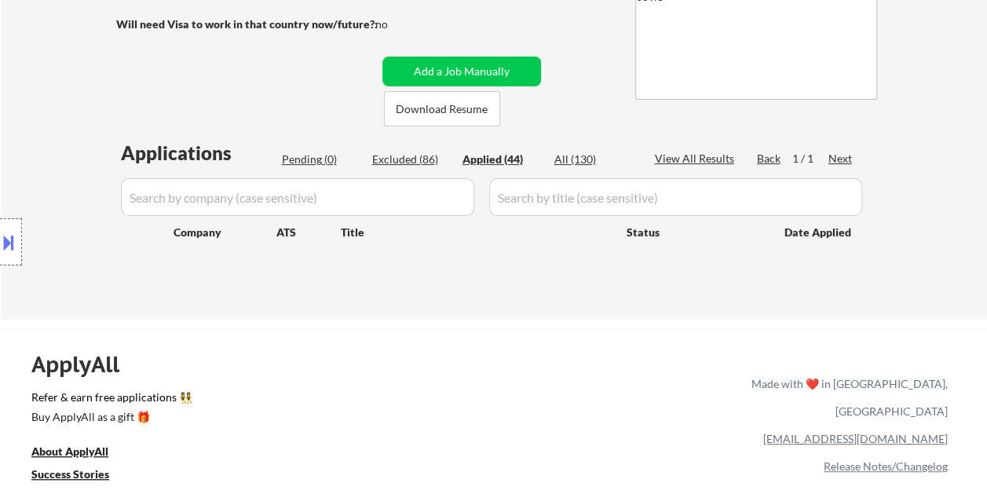
select select ""applied""
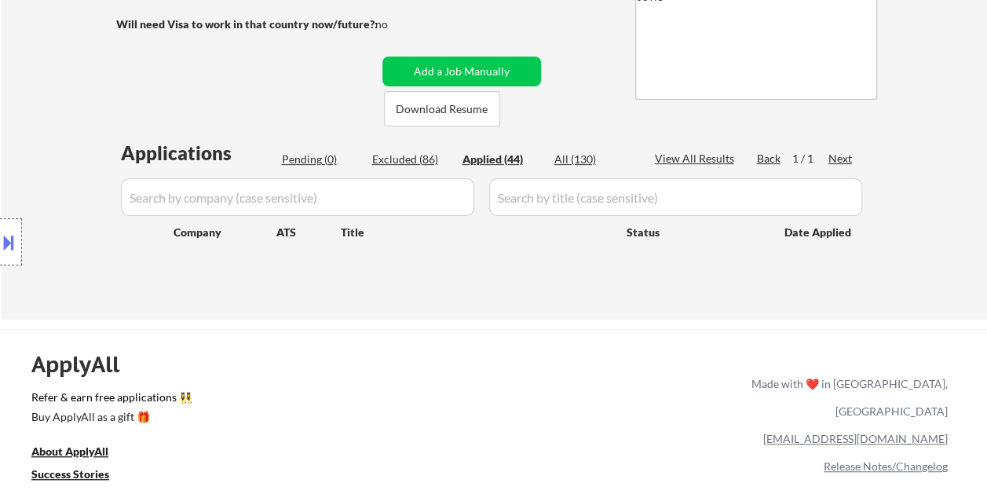
select select ""applied""
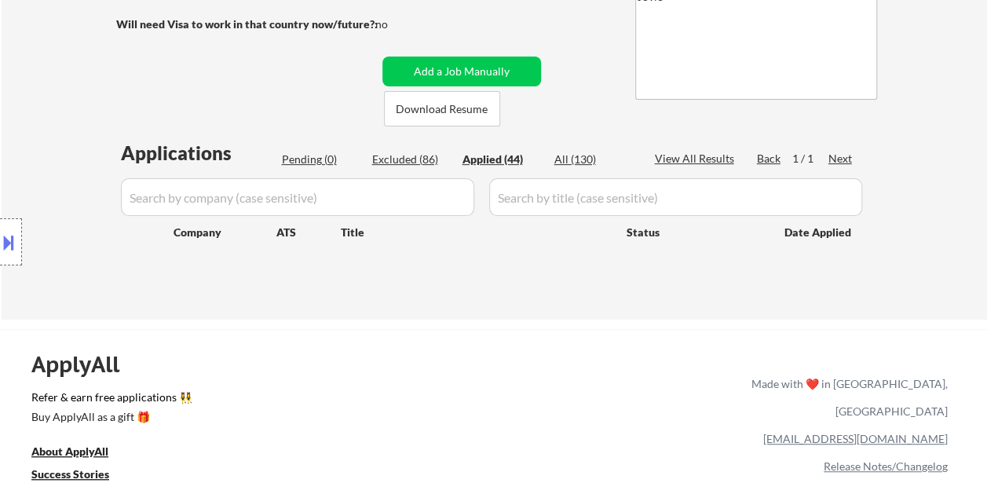
select select ""applied""
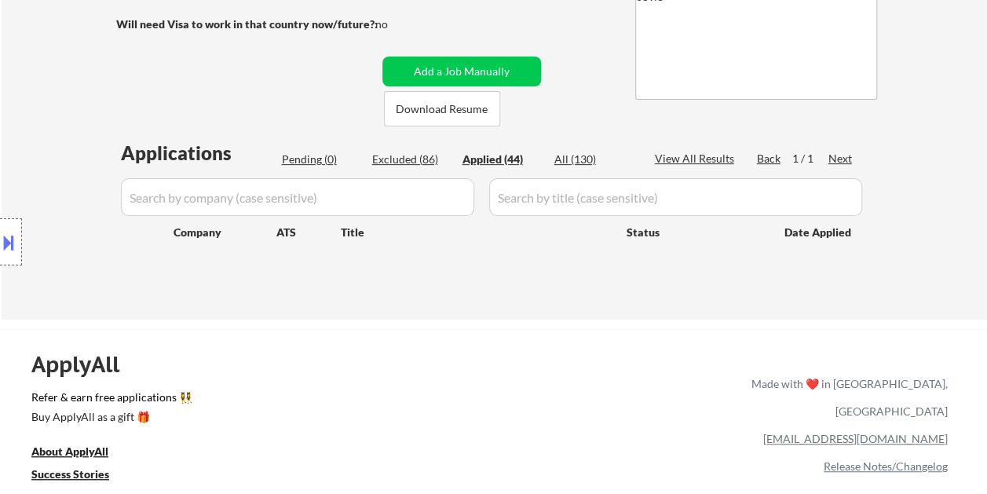
select select ""applied""
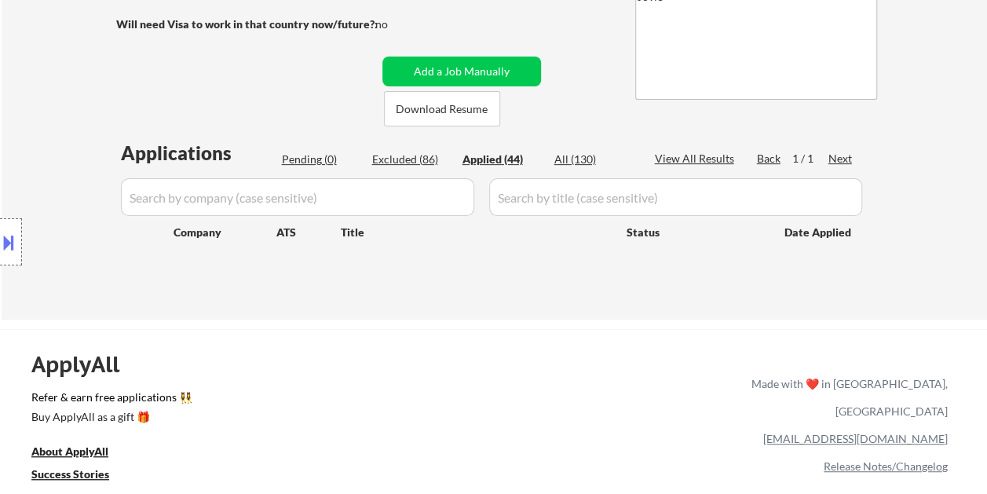
select select ""applied""
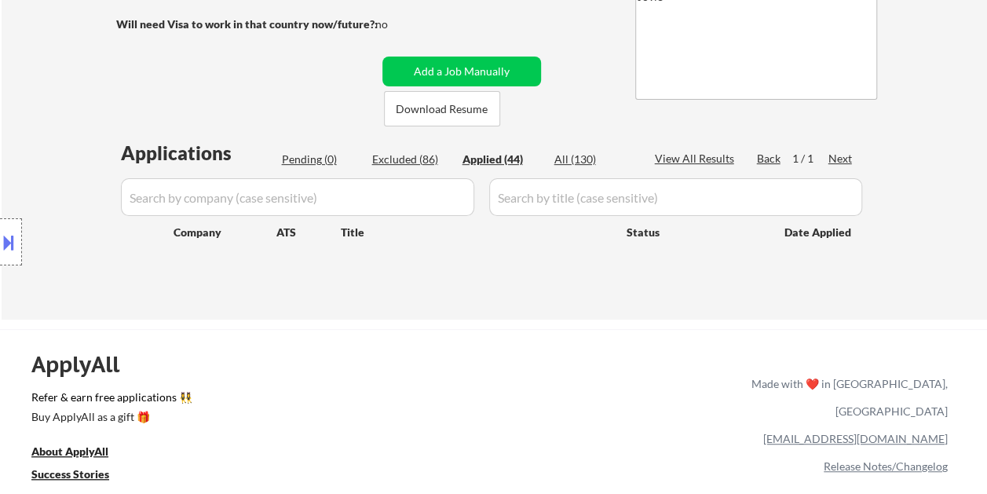
select select ""applied""
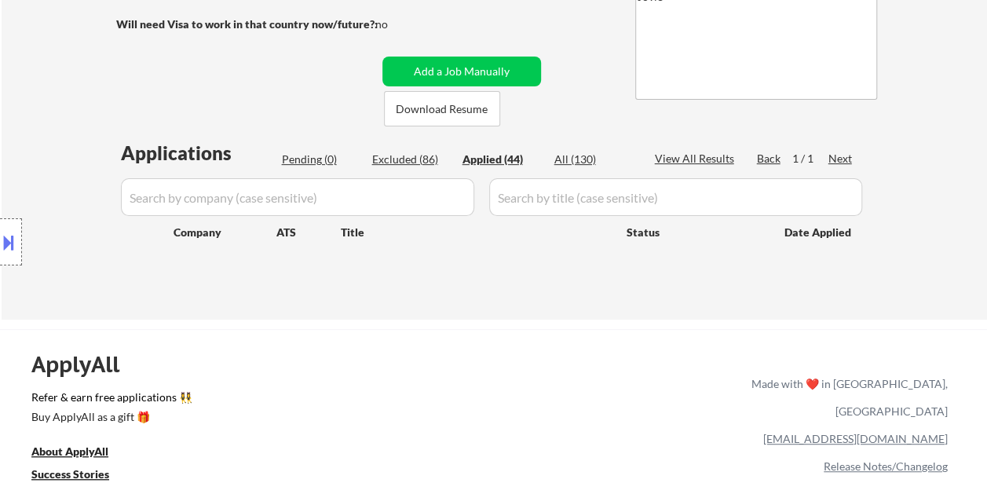
select select ""applied""
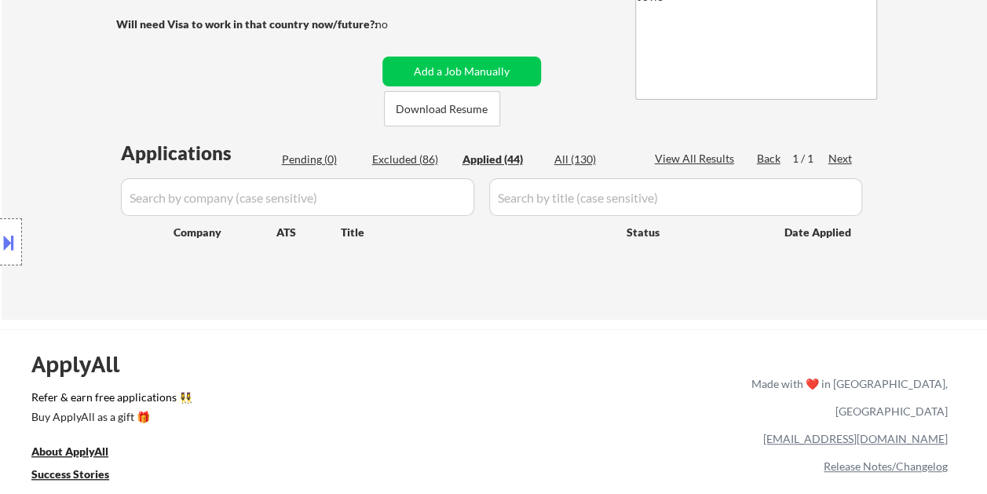
select select ""applied""
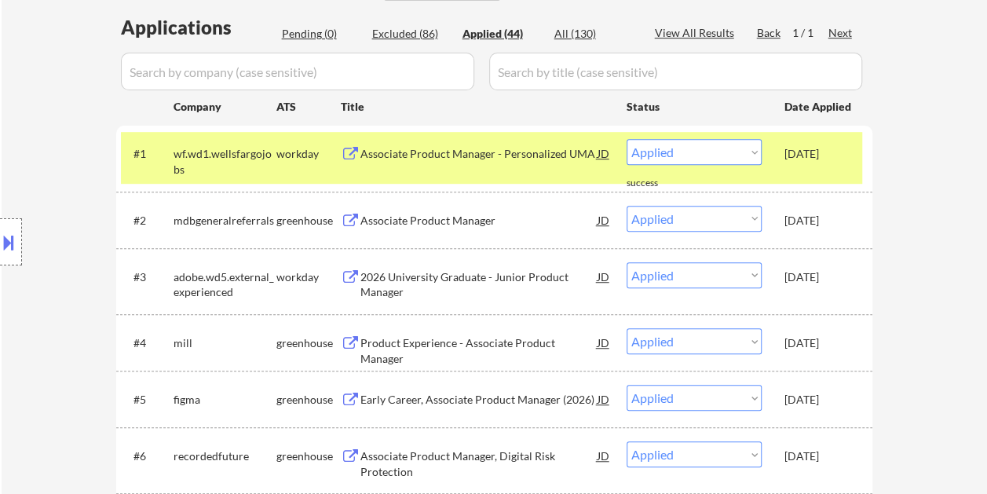
scroll to position [471, 0]
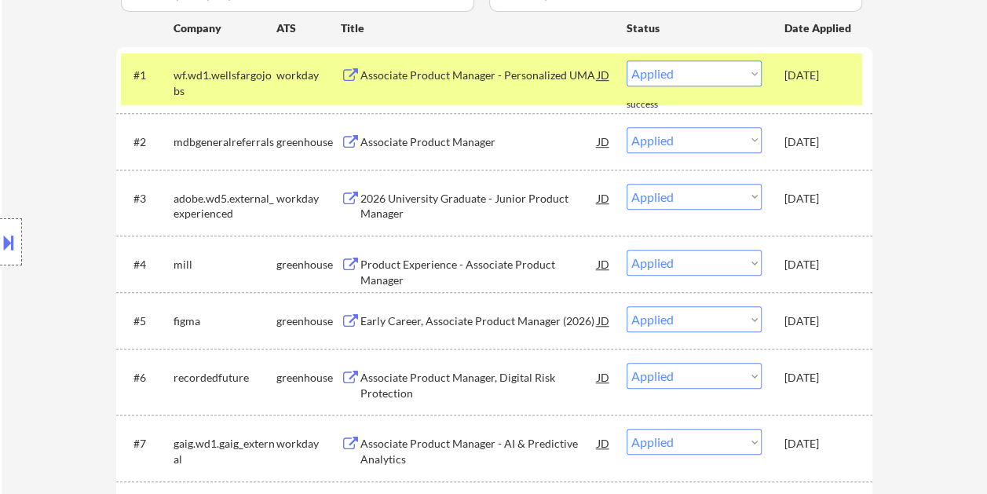
click at [797, 75] on div "Sep 12, 2025" at bounding box center [819, 76] width 69 height 16
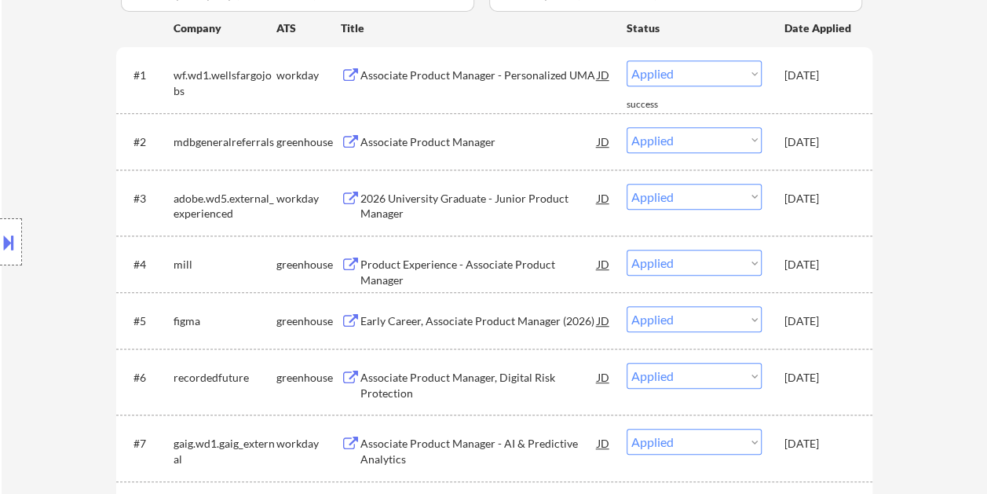
click at [824, 90] on div "#1 wf.wd1.wellsfargojobs workday Associate Product Manager - Personalized UMA J…" at bounding box center [491, 79] width 741 height 52
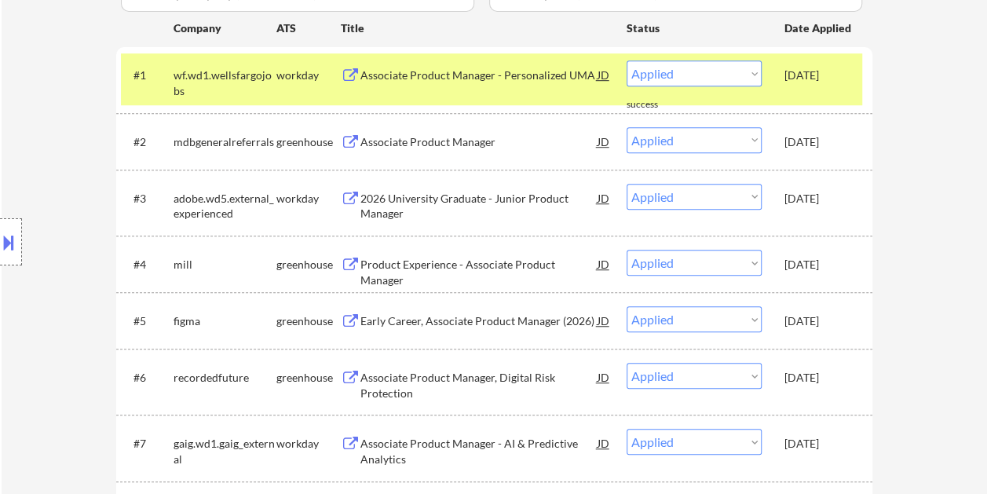
click at [855, 137] on div "#2 mdbgeneralreferrals greenhouse Associate Product Manager JD Choose an option…" at bounding box center [491, 141] width 741 height 42
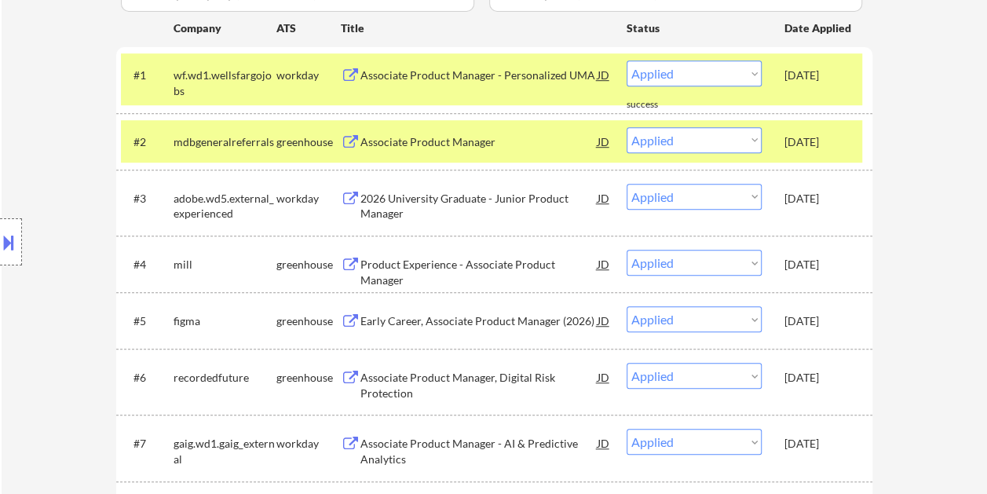
click at [847, 200] on div "Sep 12, 2025" at bounding box center [819, 199] width 69 height 16
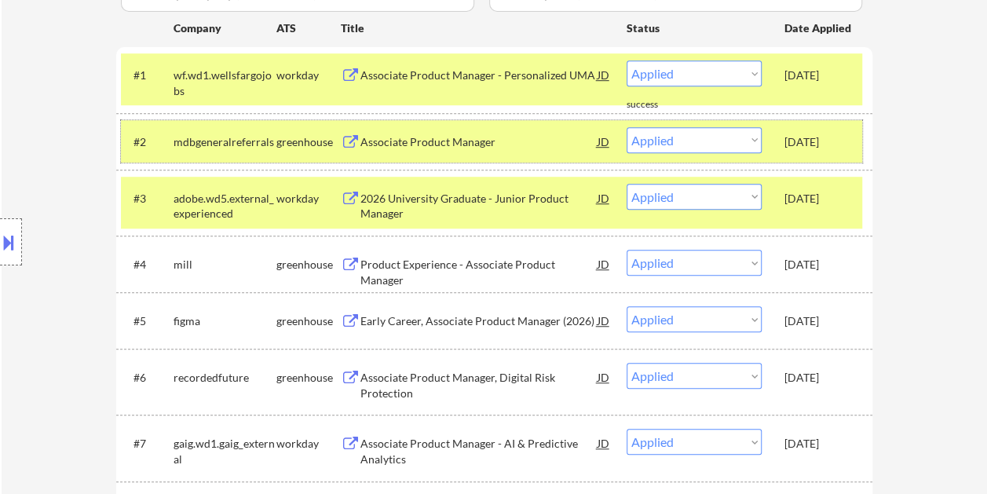
click at [844, 149] on div "Sep 12, 2025" at bounding box center [819, 141] width 69 height 28
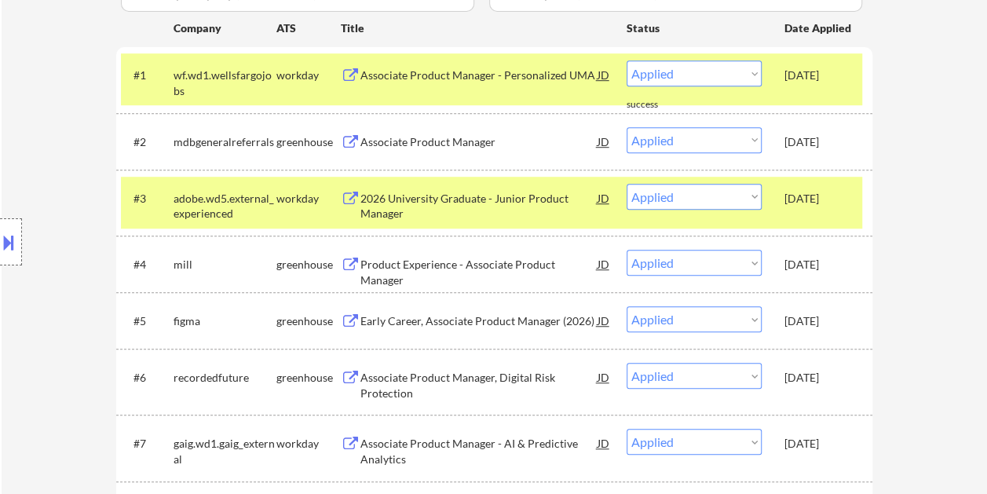
drag, startPoint x: 837, startPoint y: 203, endPoint x: 841, endPoint y: 192, distance: 11.2
click at [838, 203] on div "Sep 12, 2025" at bounding box center [819, 199] width 69 height 16
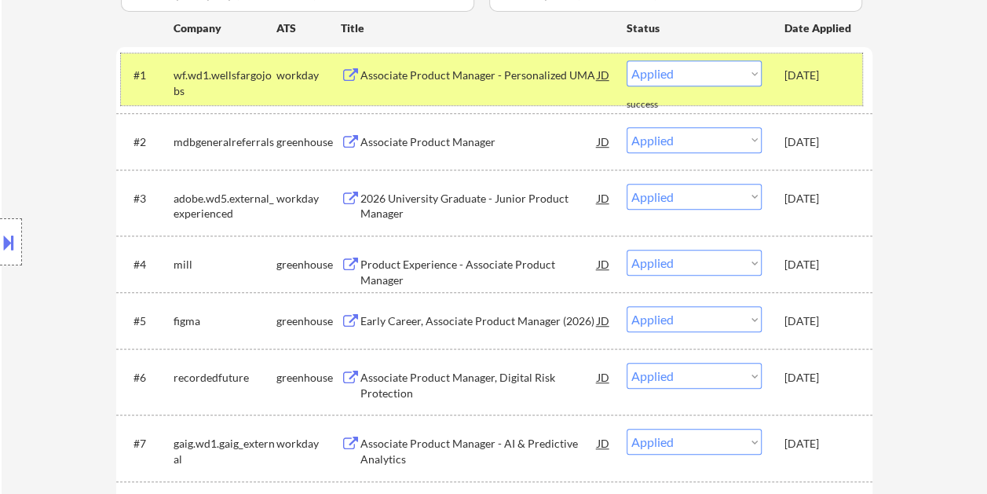
drag, startPoint x: 841, startPoint y: 192, endPoint x: 831, endPoint y: 88, distance: 105.0
click at [831, 88] on div "Sep 12, 2025" at bounding box center [819, 74] width 69 height 28
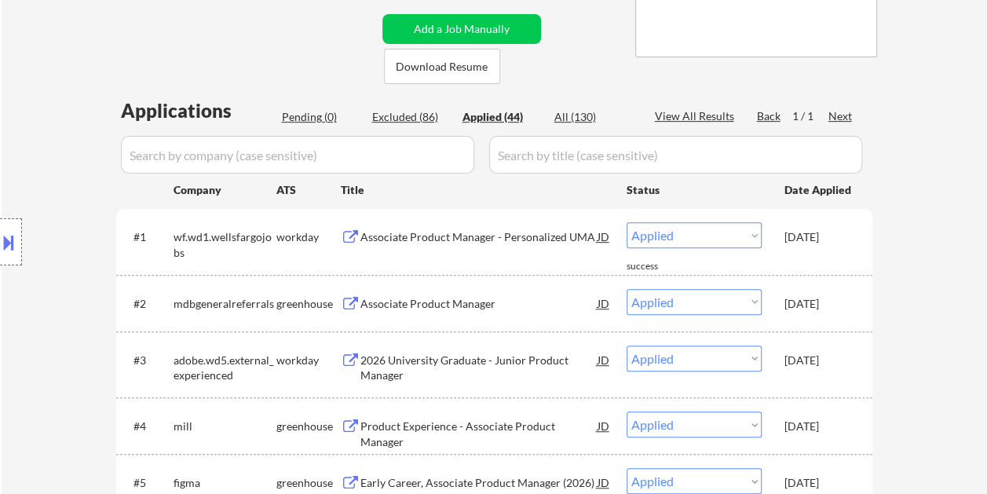
scroll to position [314, 0]
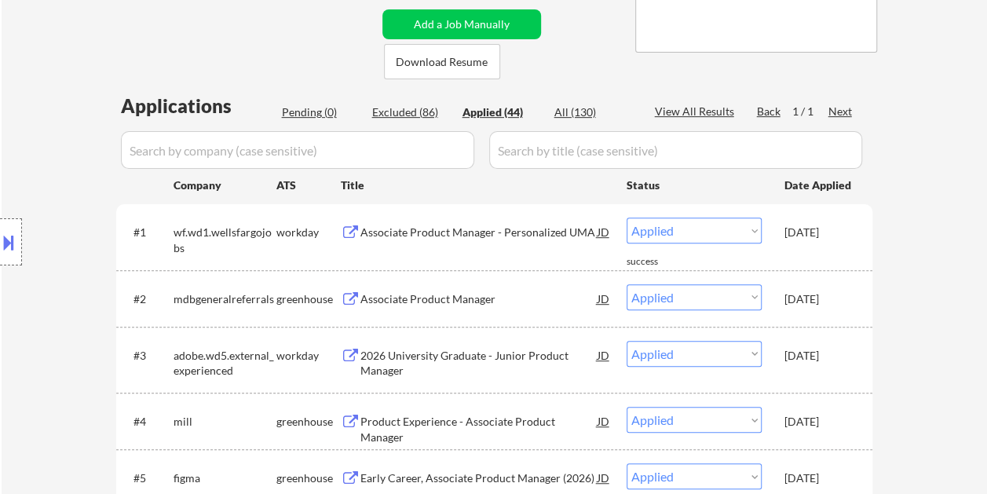
click at [862, 229] on div "#1 wf.wd1.wellsfargojobs workday Associate Product Manager - Personalized UMA J…" at bounding box center [491, 237] width 741 height 52
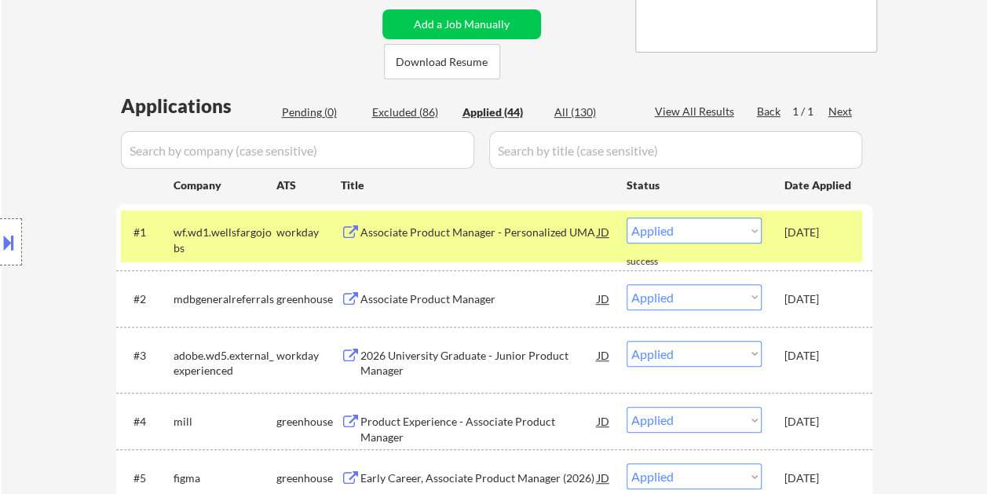
click at [842, 303] on div "Sep 12, 2025" at bounding box center [819, 299] width 69 height 16
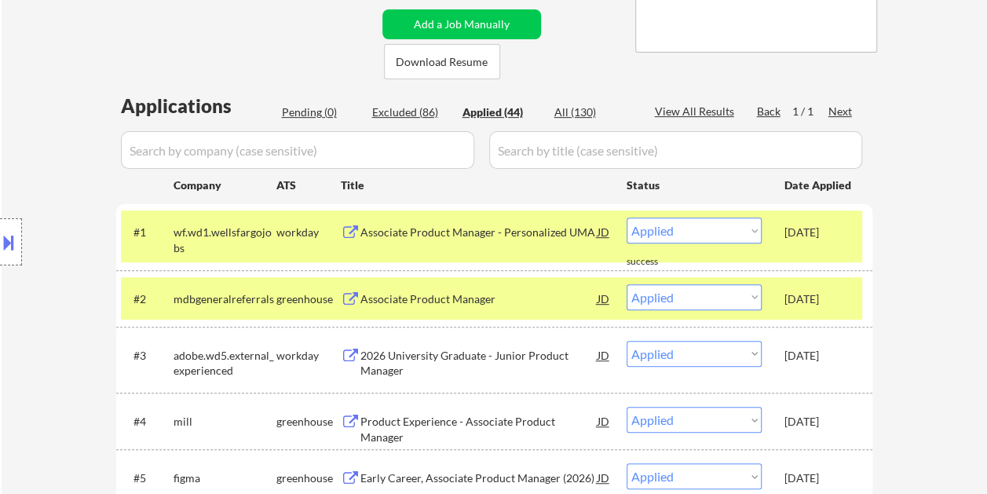
click at [864, 339] on div "#3 adobe.wd5.external_experienced workday 2026 University Graduate - Junior Pro…" at bounding box center [494, 360] width 756 height 66
click at [840, 251] on div "#1 wf.wd1.wellsfargojobs workday Associate Product Manager - Personalized UMA J…" at bounding box center [491, 237] width 741 height 52
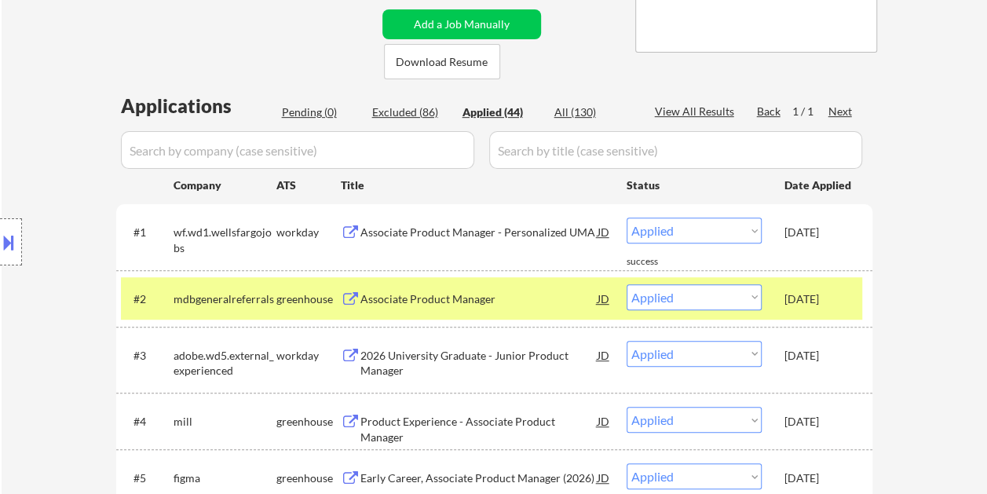
click at [834, 303] on div "Sep 12, 2025" at bounding box center [819, 299] width 69 height 16
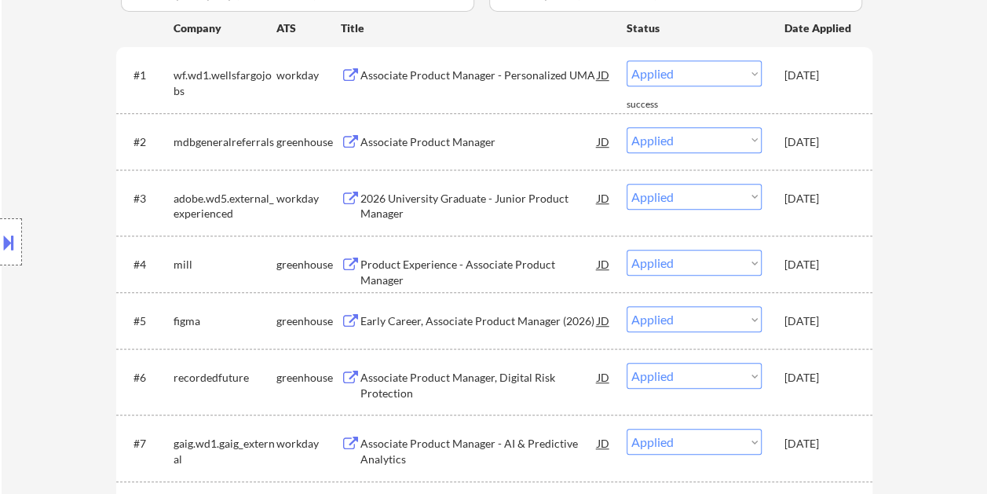
scroll to position [393, 0]
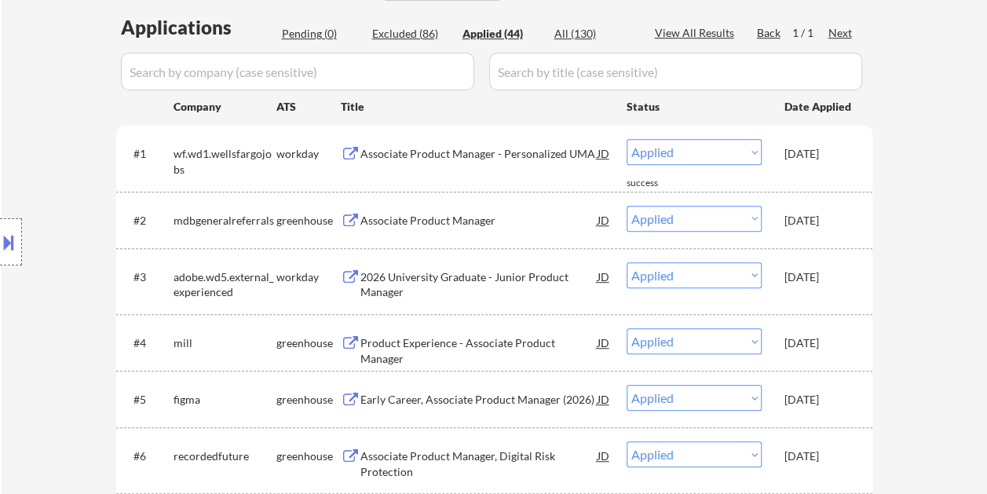
click at [826, 165] on div "Sep 12, 2025" at bounding box center [819, 153] width 69 height 28
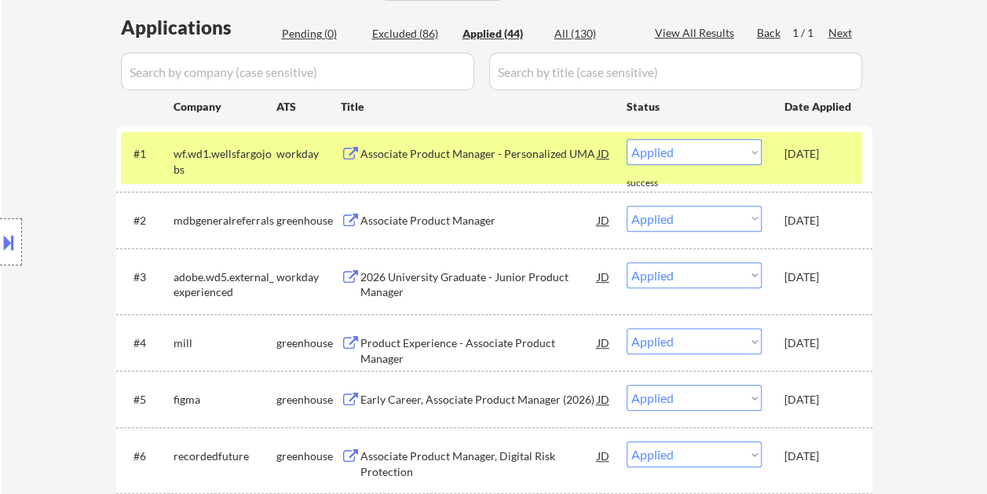
click at [836, 227] on div "Sep 12, 2025" at bounding box center [819, 221] width 69 height 16
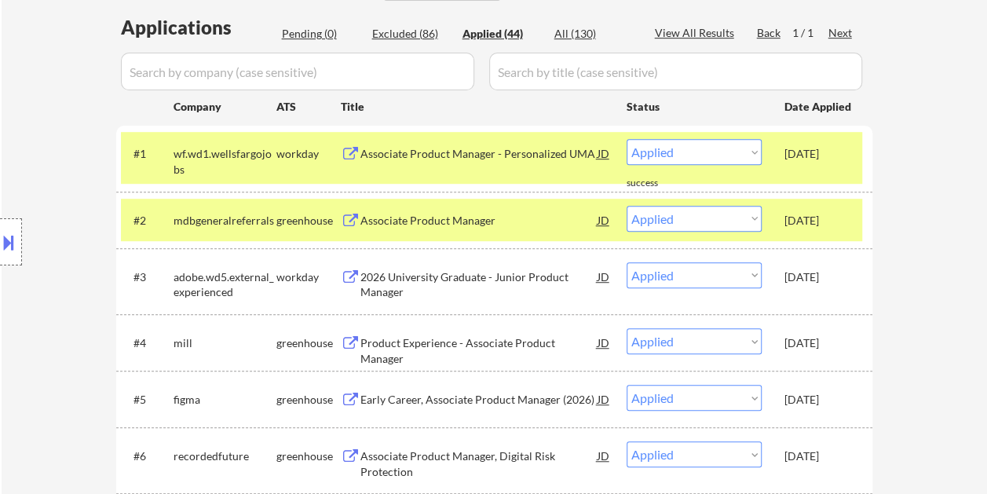
click at [836, 268] on div "Sep 12, 2025" at bounding box center [819, 276] width 69 height 28
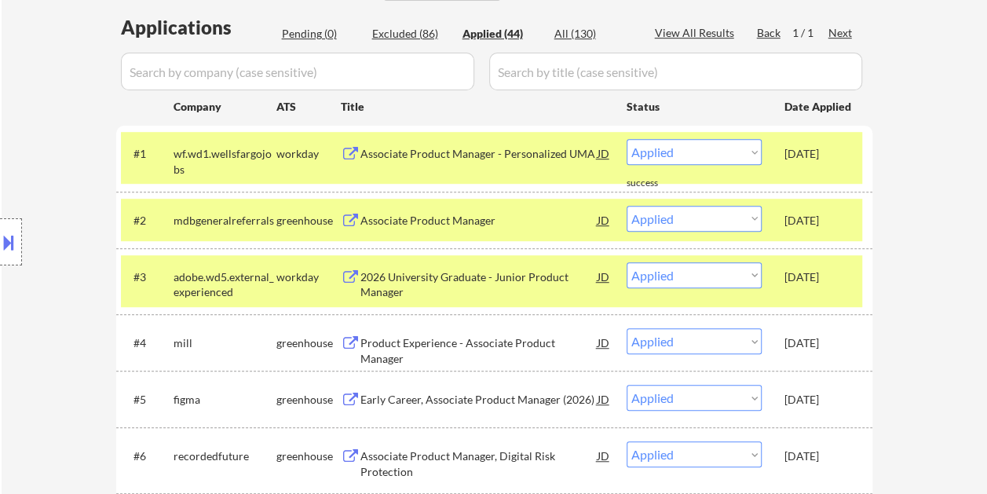
drag, startPoint x: 832, startPoint y: 272, endPoint x: 847, endPoint y: 234, distance: 40.5
click at [832, 272] on div "Sep 12, 2025" at bounding box center [819, 277] width 69 height 16
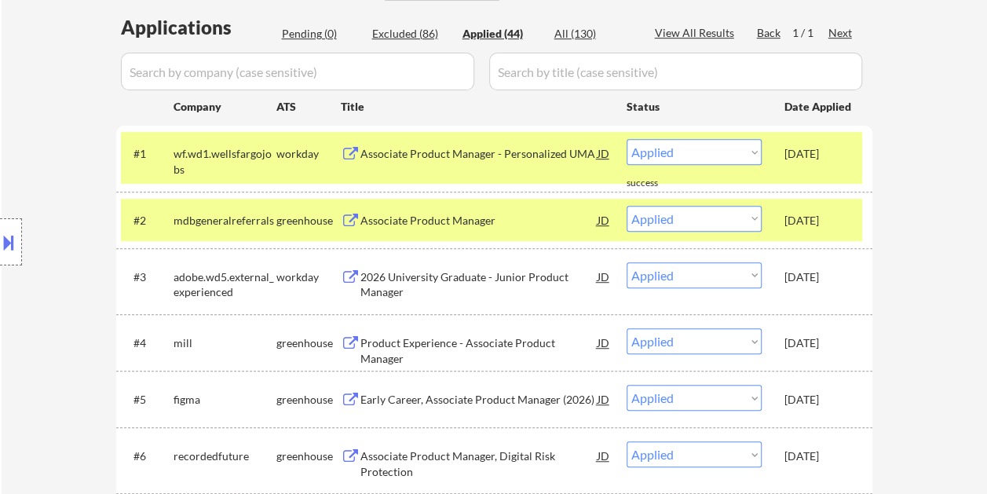
click at [847, 230] on div "Sep 12, 2025" at bounding box center [819, 220] width 69 height 28
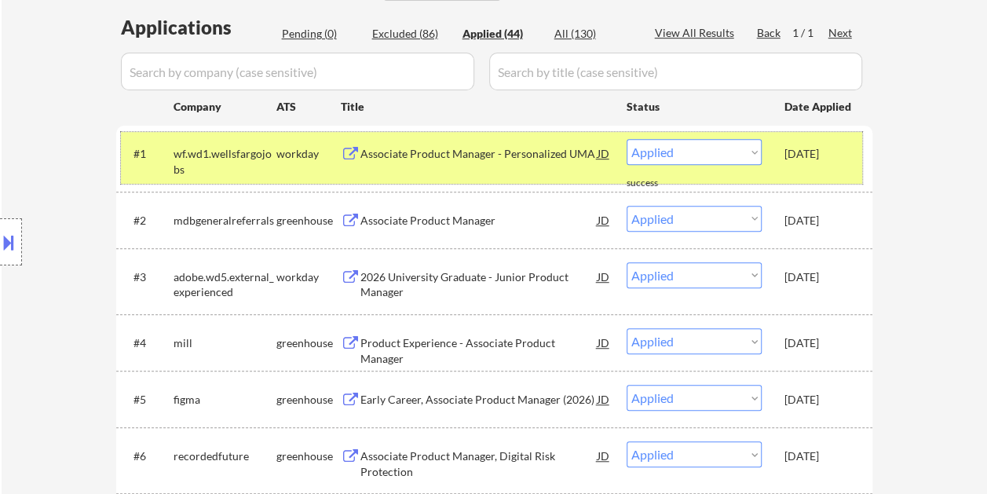
click at [831, 163] on div "Sep 12, 2025" at bounding box center [819, 153] width 69 height 28
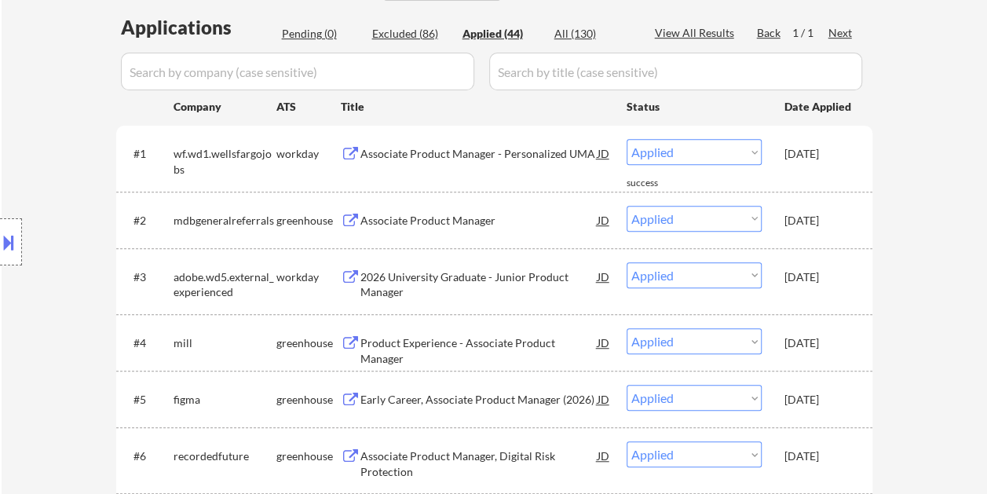
click at [815, 152] on div "Sep 12, 2025" at bounding box center [819, 154] width 69 height 16
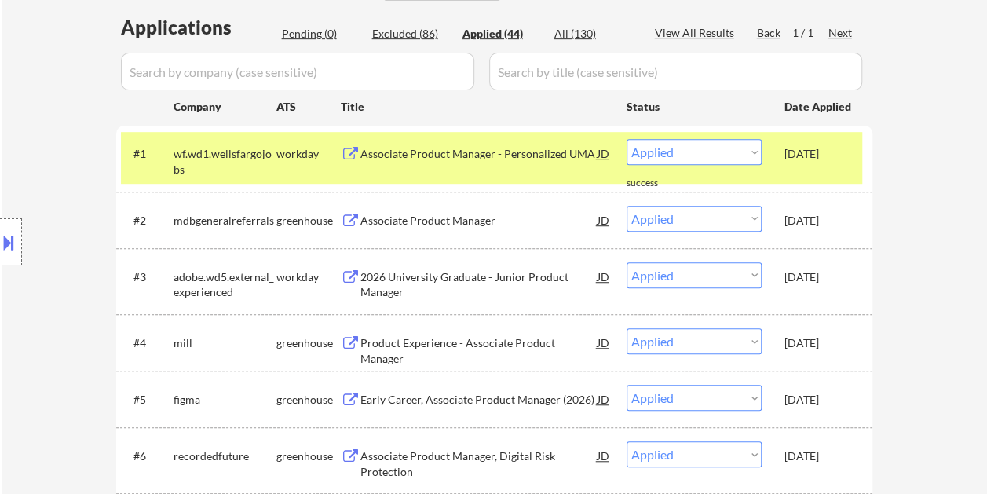
click at [842, 167] on div "Sep 12, 2025" at bounding box center [819, 153] width 69 height 28
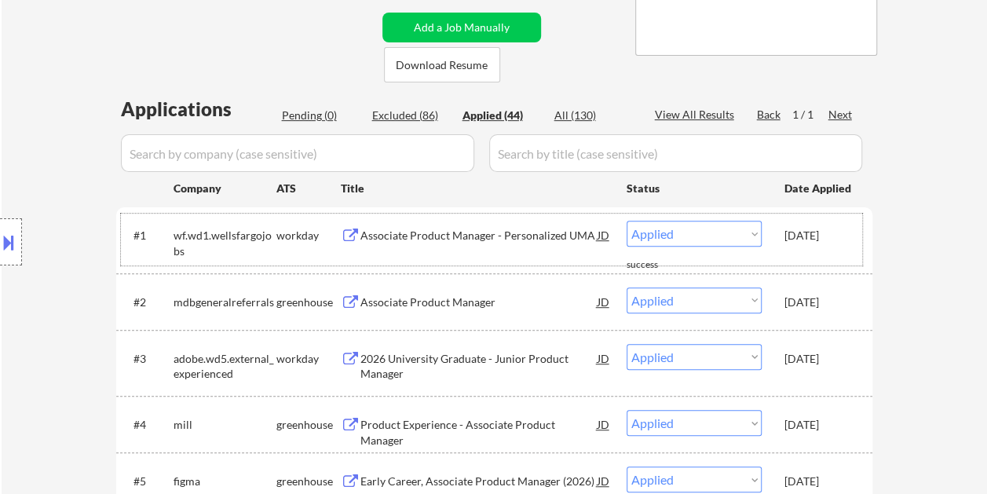
scroll to position [79, 0]
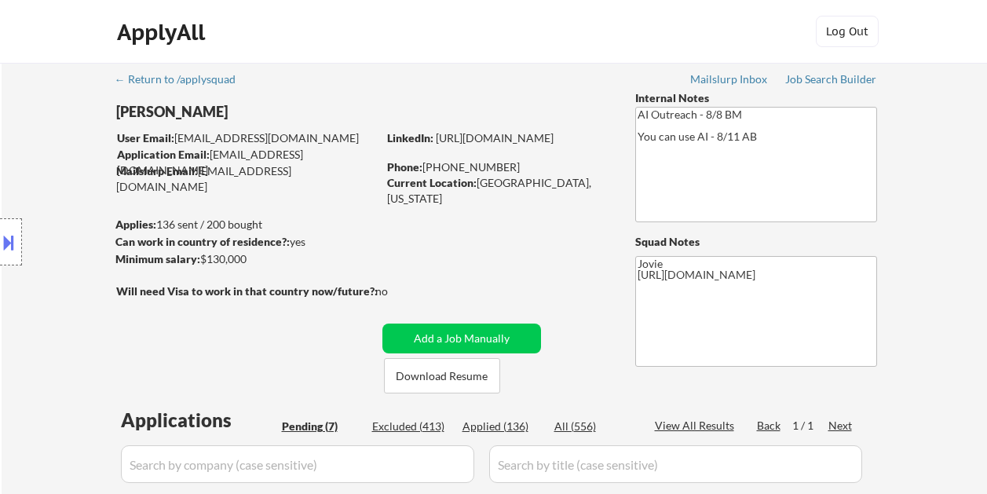
select select ""pending""
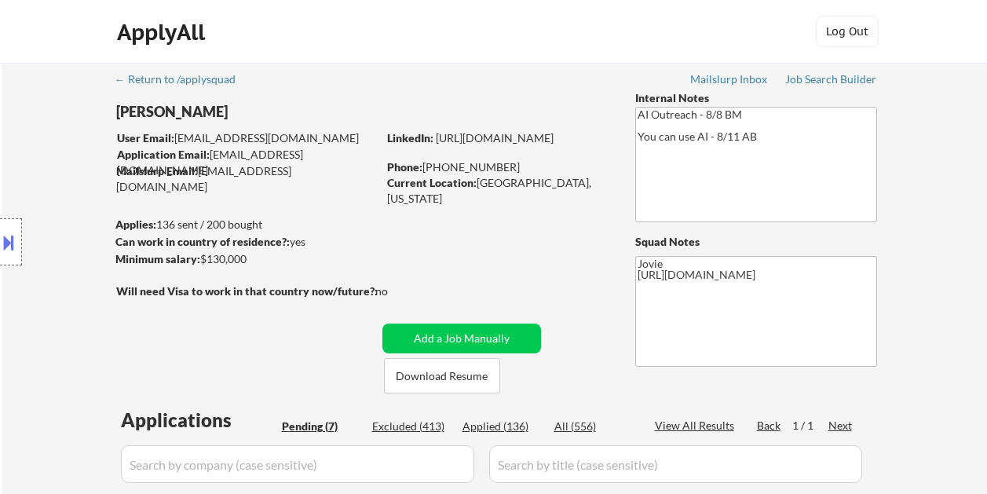
select select ""pending""
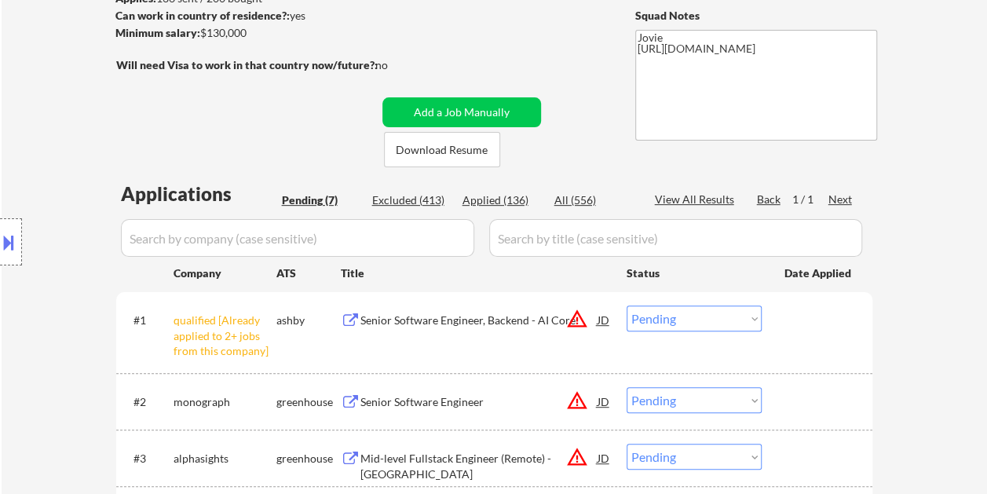
scroll to position [236, 0]
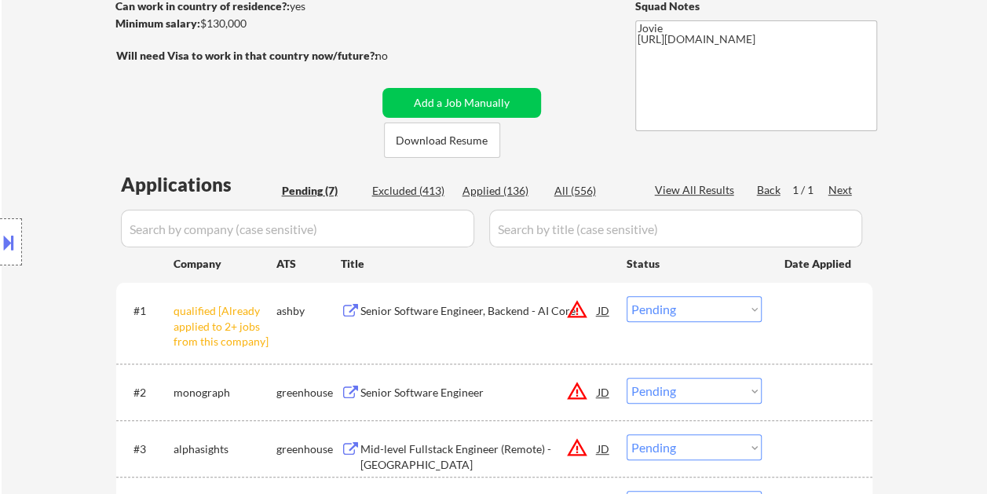
click at [789, 318] on div at bounding box center [819, 310] width 69 height 28
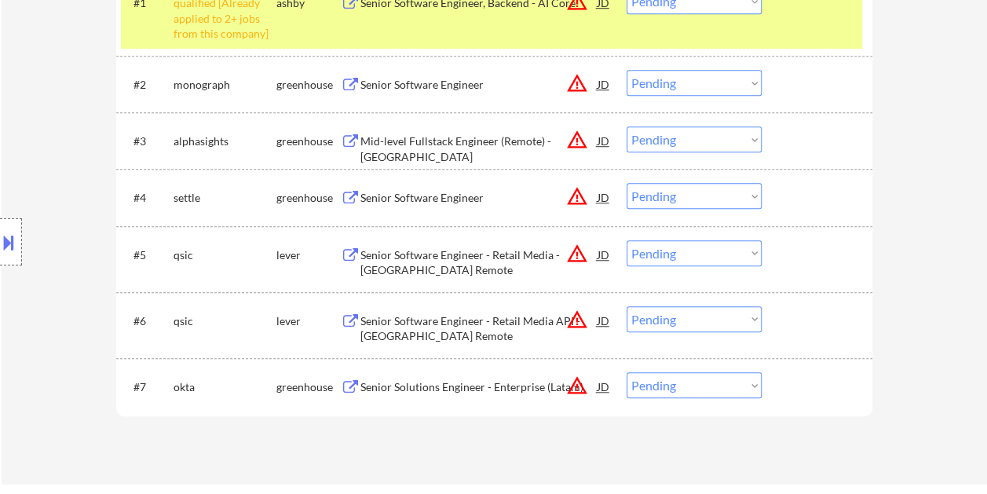
scroll to position [550, 0]
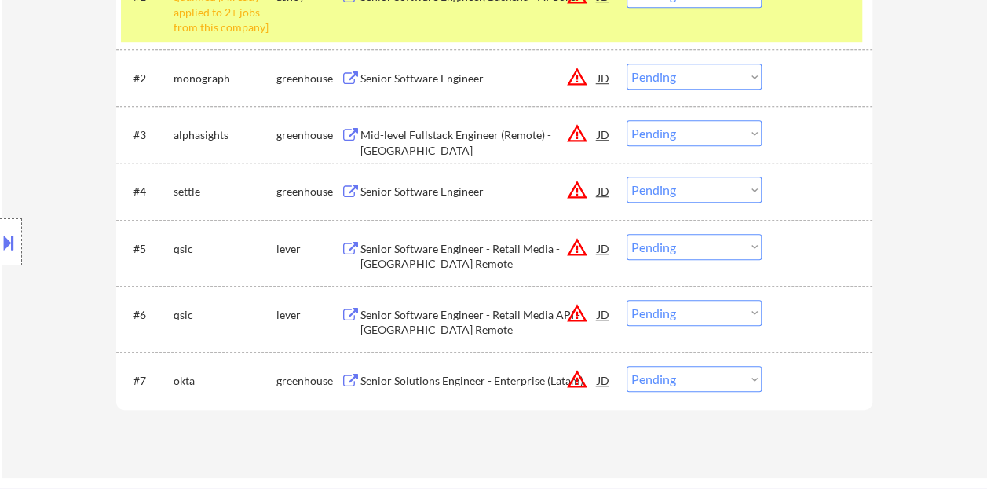
click at [797, 317] on div at bounding box center [819, 314] width 69 height 28
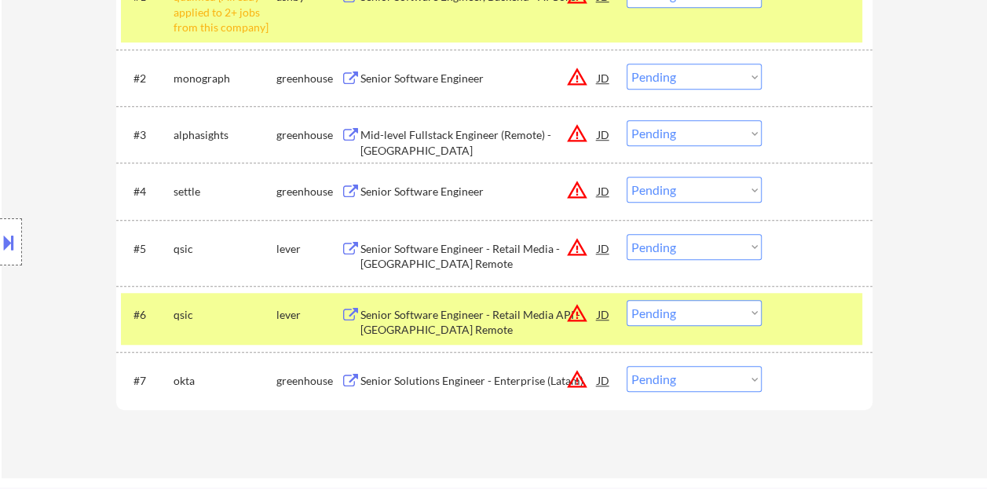
click at [493, 328] on div "Senior Software Engineer - Retail Media API - [GEOGRAPHIC_DATA] Remote" at bounding box center [479, 322] width 237 height 31
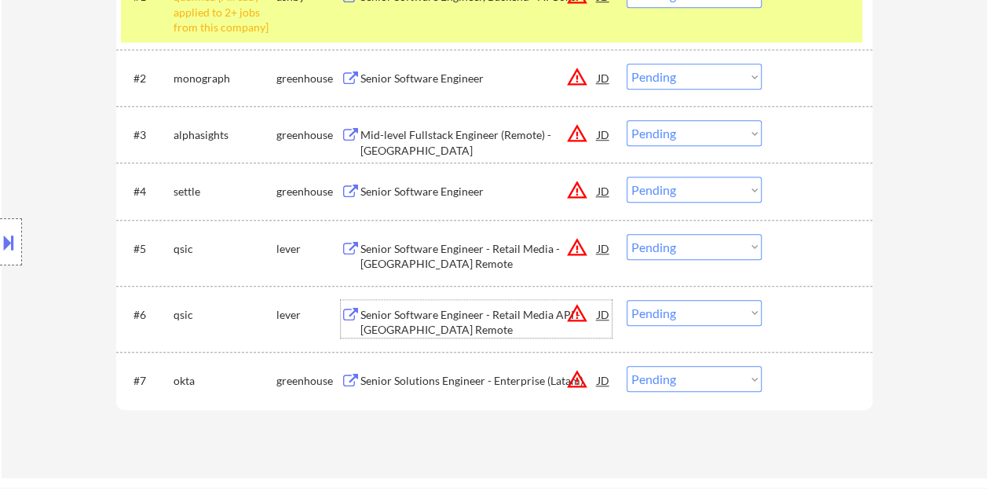
click at [804, 313] on div at bounding box center [819, 314] width 69 height 28
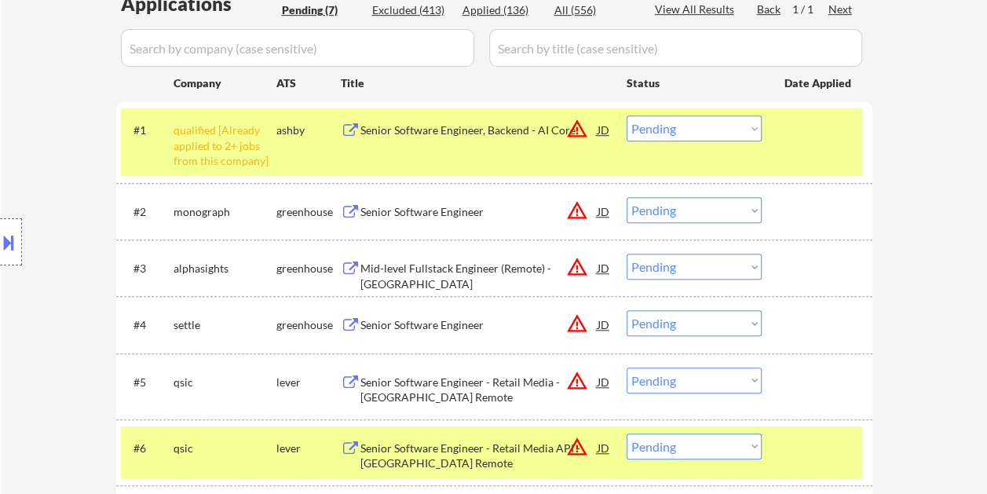
scroll to position [393, 0]
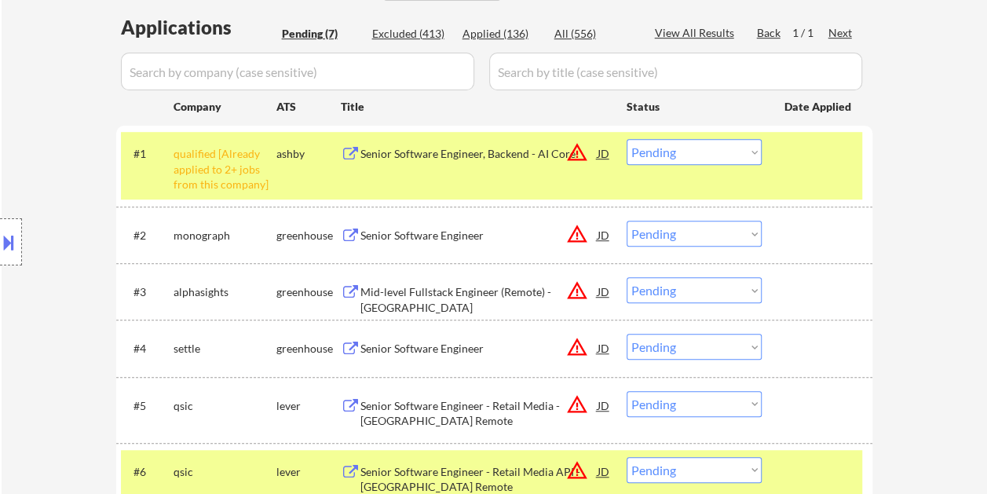
click at [821, 168] on div "#1 qualified [Already applied to 2+ jobs from this company] [PERSON_NAME] Senio…" at bounding box center [491, 166] width 741 height 68
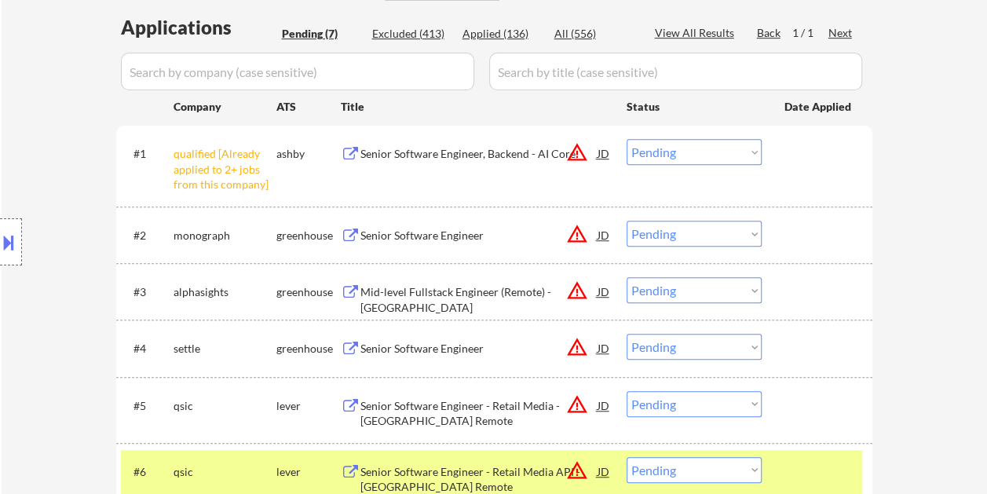
scroll to position [236, 0]
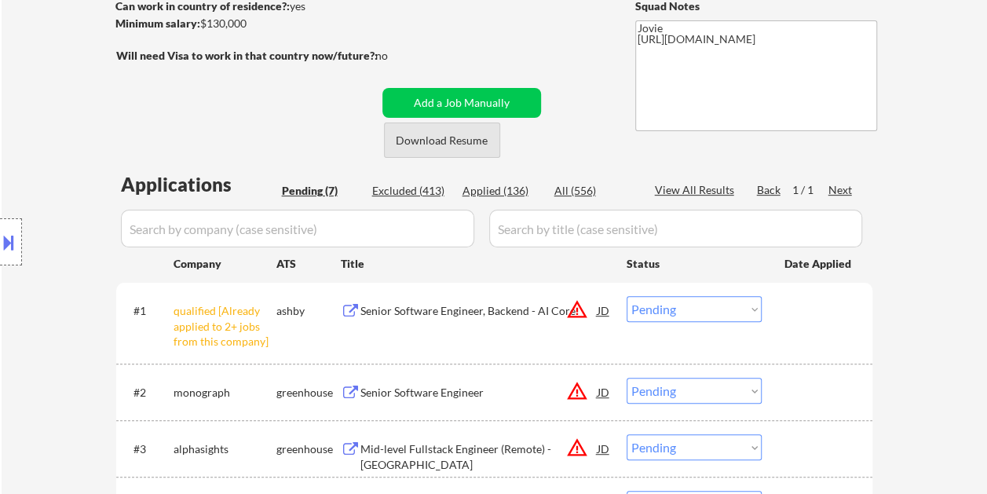
click at [430, 145] on button "Download Resume" at bounding box center [442, 140] width 116 height 35
click at [603, 25] on div "← Return to /applysquad Mailslurp Inbox Job Search Builder [PERSON_NAME] User E…" at bounding box center [495, 303] width 784 height 953
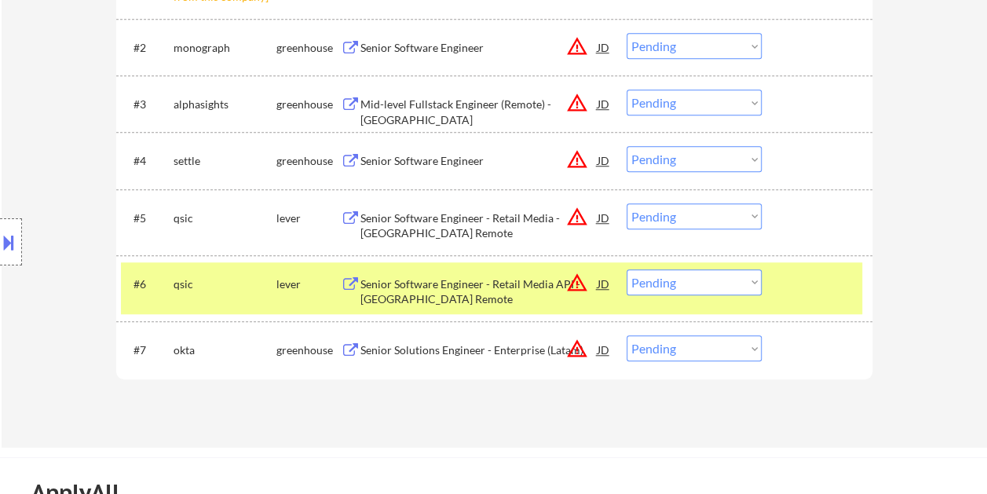
scroll to position [707, 0]
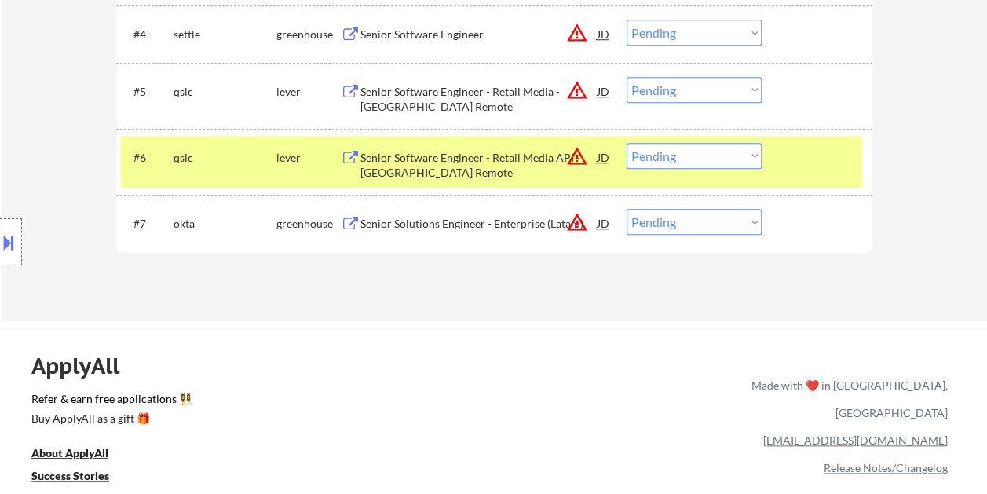
click at [821, 167] on div at bounding box center [819, 157] width 69 height 28
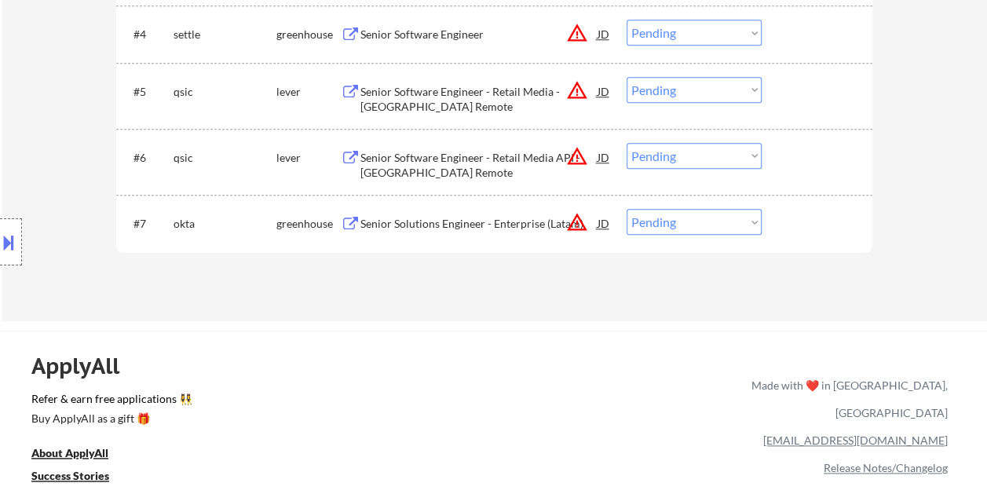
click at [817, 163] on div at bounding box center [819, 157] width 69 height 28
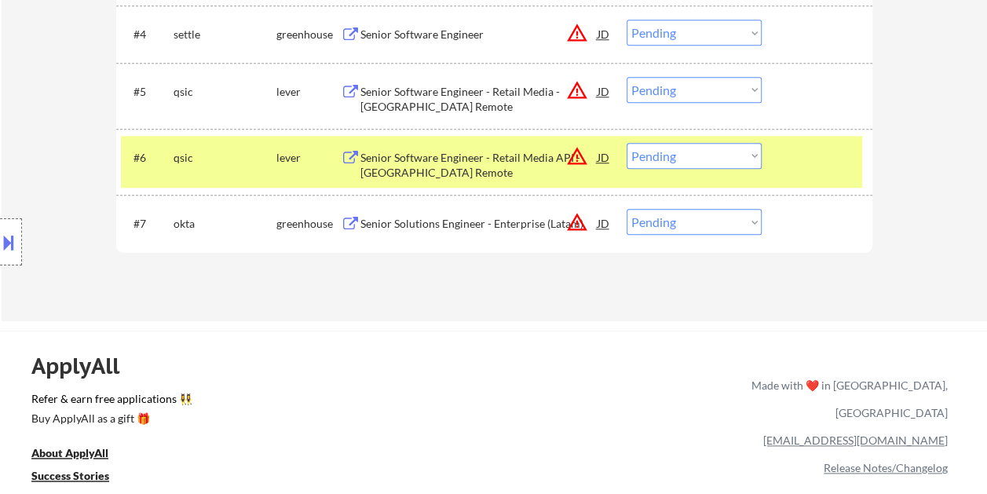
click at [743, 168] on div "#6 qsic lever Senior Software Engineer - Retail Media API - [GEOGRAPHIC_DATA] R…" at bounding box center [491, 162] width 741 height 52
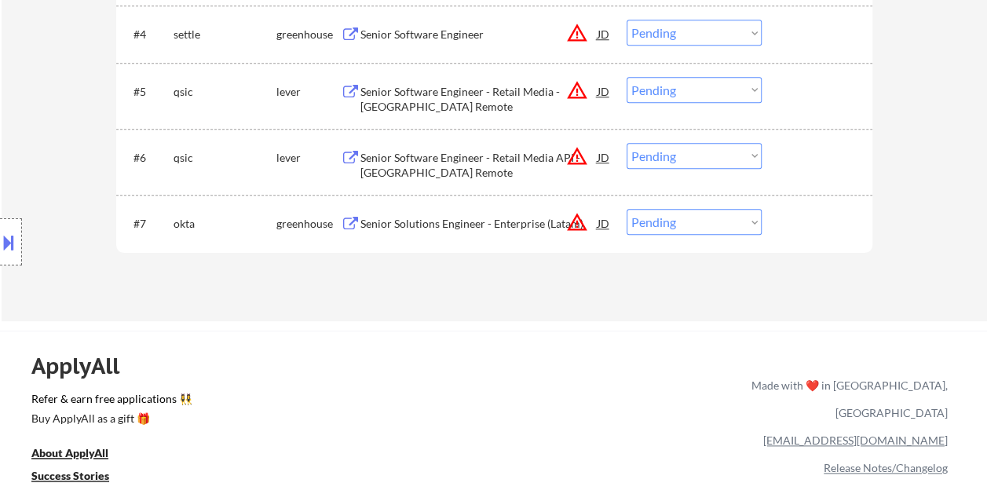
click at [790, 163] on div at bounding box center [819, 157] width 69 height 28
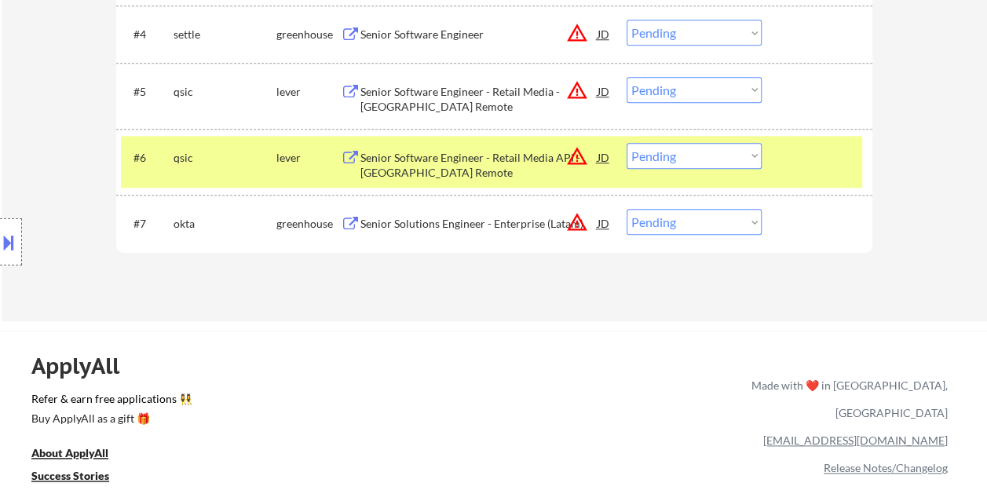
click at [749, 157] on select "Choose an option... Pending Applied Excluded (Questions) Excluded (Expired) Exc…" at bounding box center [694, 156] width 135 height 26
click at [627, 143] on select "Choose an option... Pending Applied Excluded (Questions) Excluded (Expired) Exc…" at bounding box center [694, 156] width 135 height 26
select select ""pending""
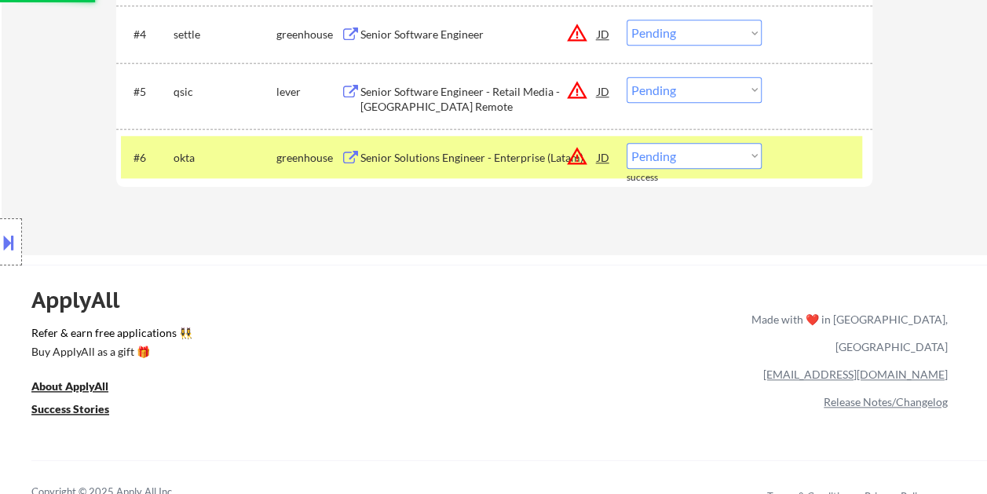
click at [800, 156] on div at bounding box center [819, 157] width 69 height 28
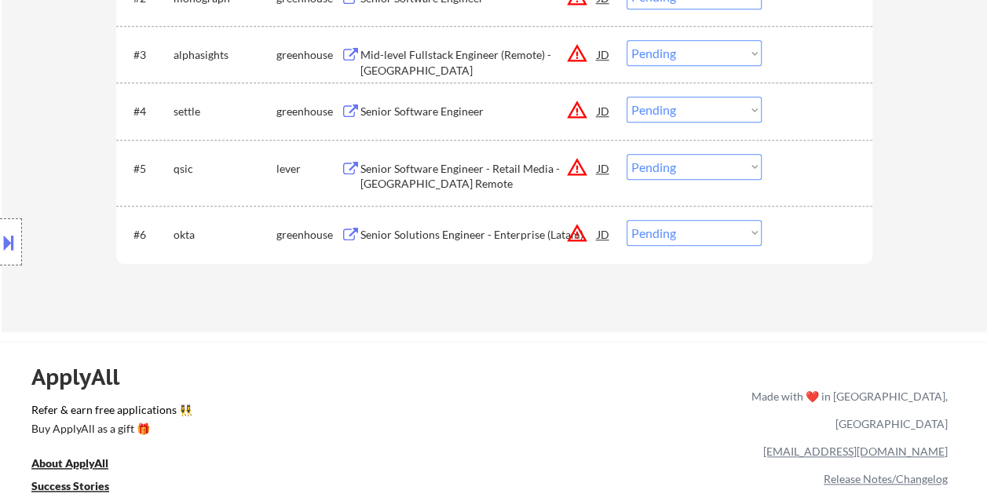
scroll to position [550, 0]
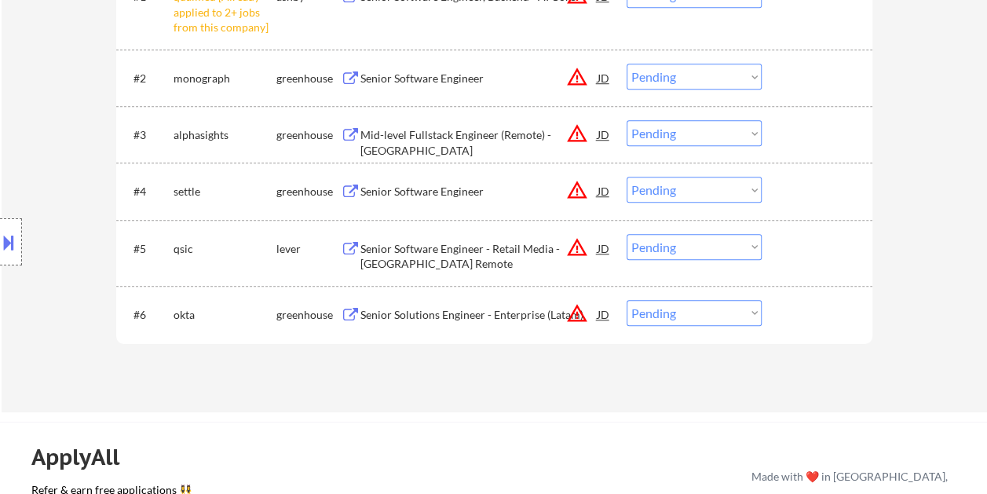
click at [790, 248] on div at bounding box center [819, 248] width 69 height 28
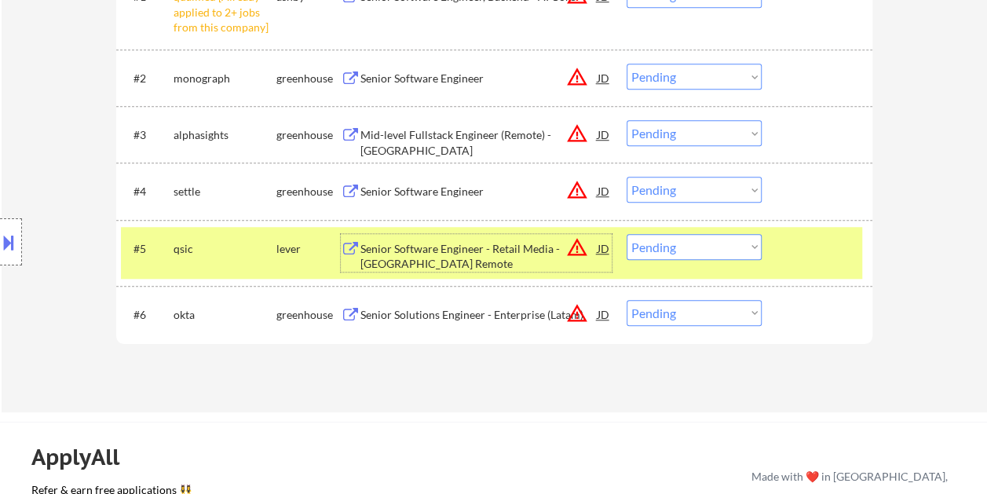
click at [544, 245] on div "Senior Software Engineer - Retail Media - [GEOGRAPHIC_DATA] Remote" at bounding box center [479, 256] width 237 height 31
